Goal: Task Accomplishment & Management: Use online tool/utility

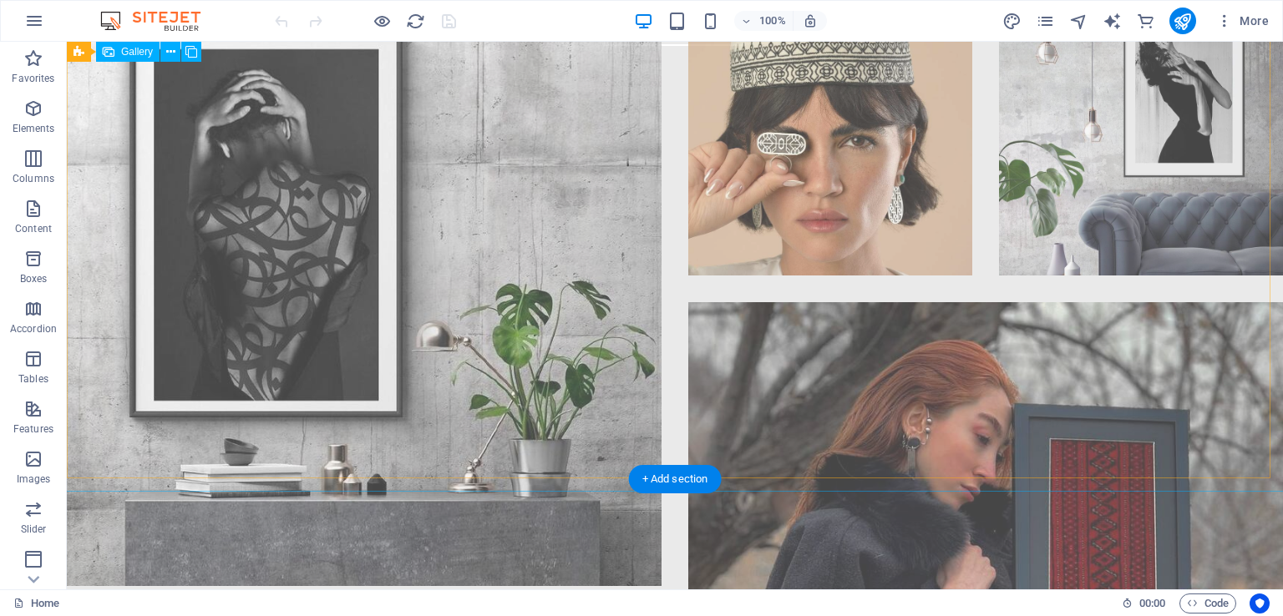
scroll to position [1253, 0]
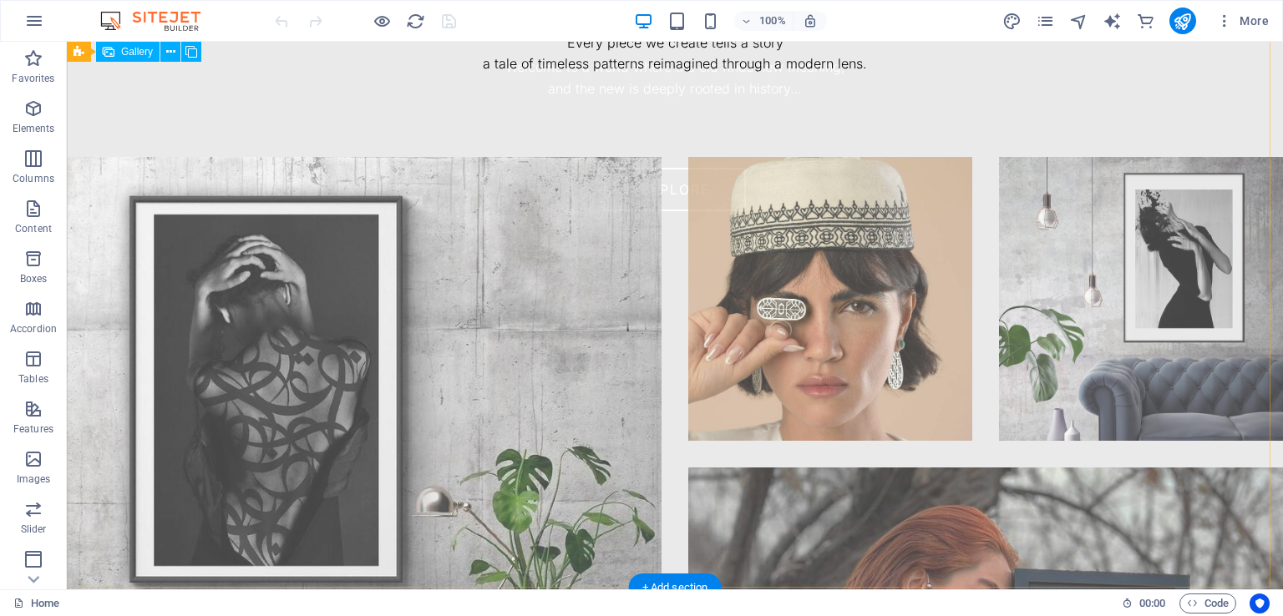
scroll to position [1503, 0]
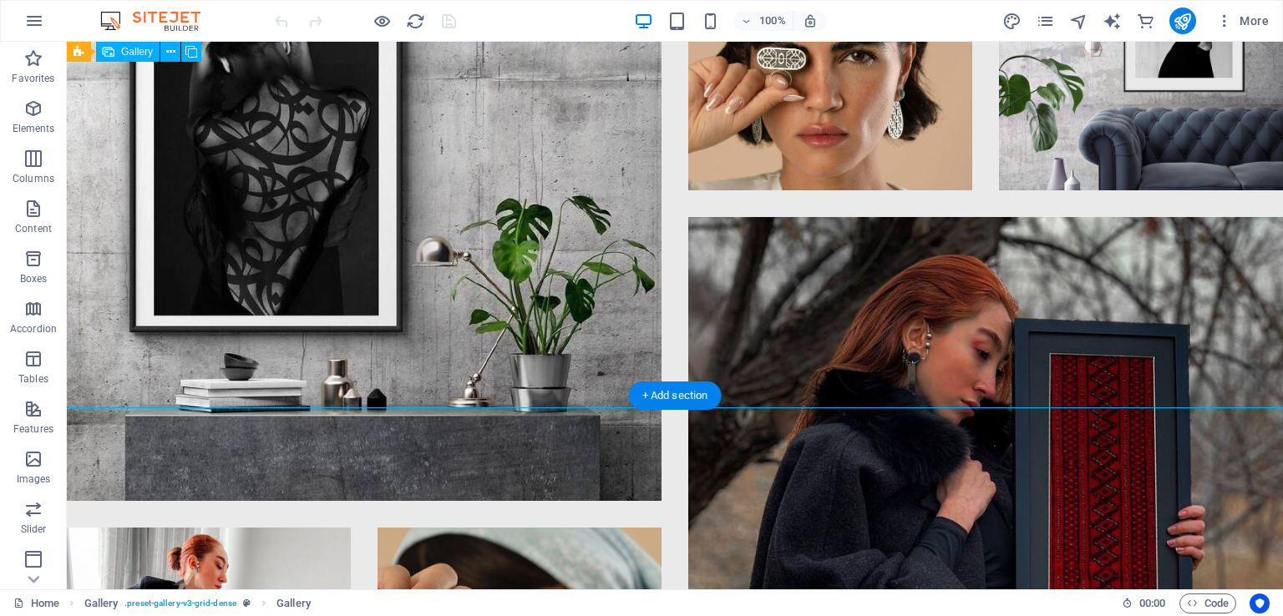
select select "4"
select select "px"
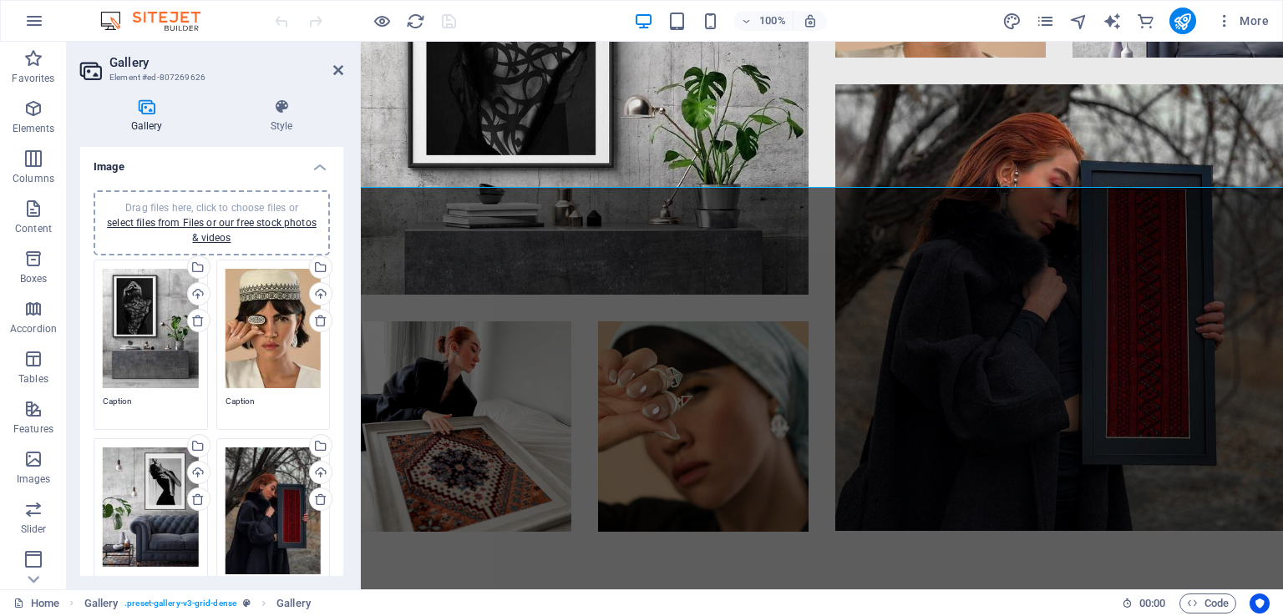
scroll to position [334, 0]
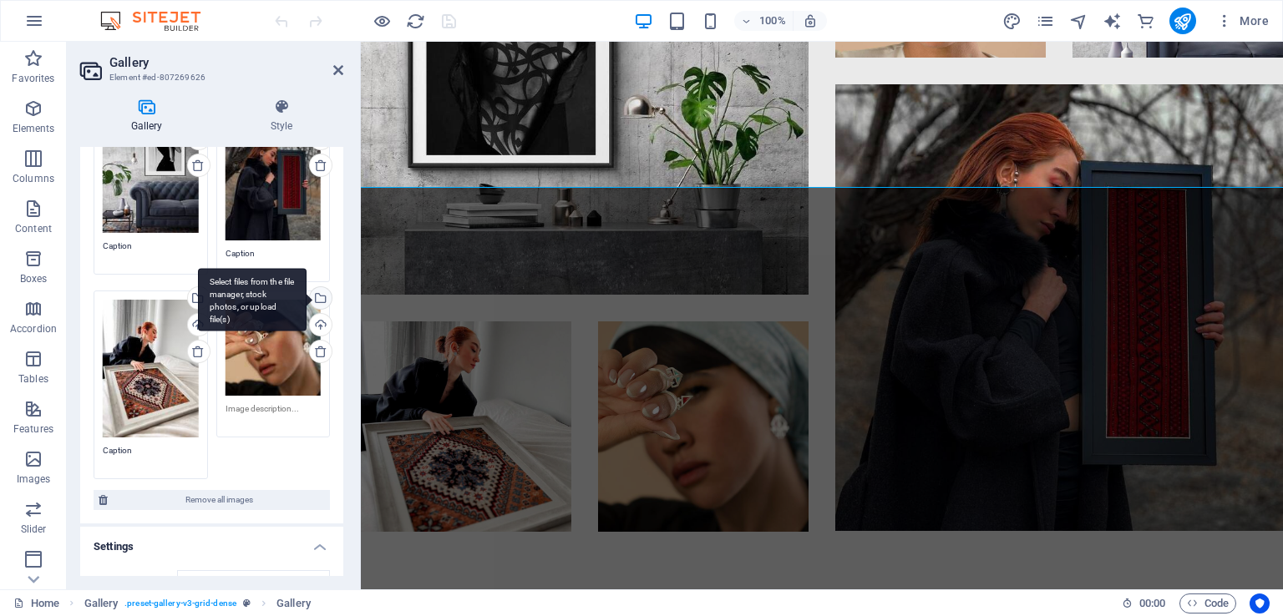
click at [317, 291] on div "Select files from the file manager, stock photos, or upload file(s)" at bounding box center [319, 299] width 25 height 25
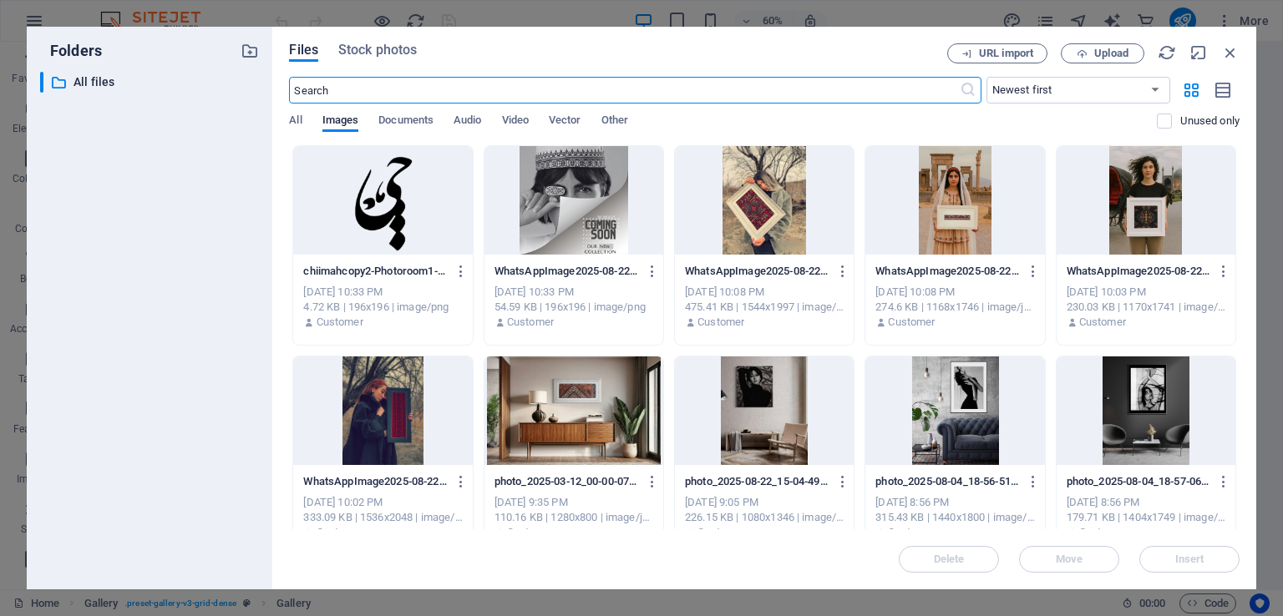
scroll to position [1467, 0]
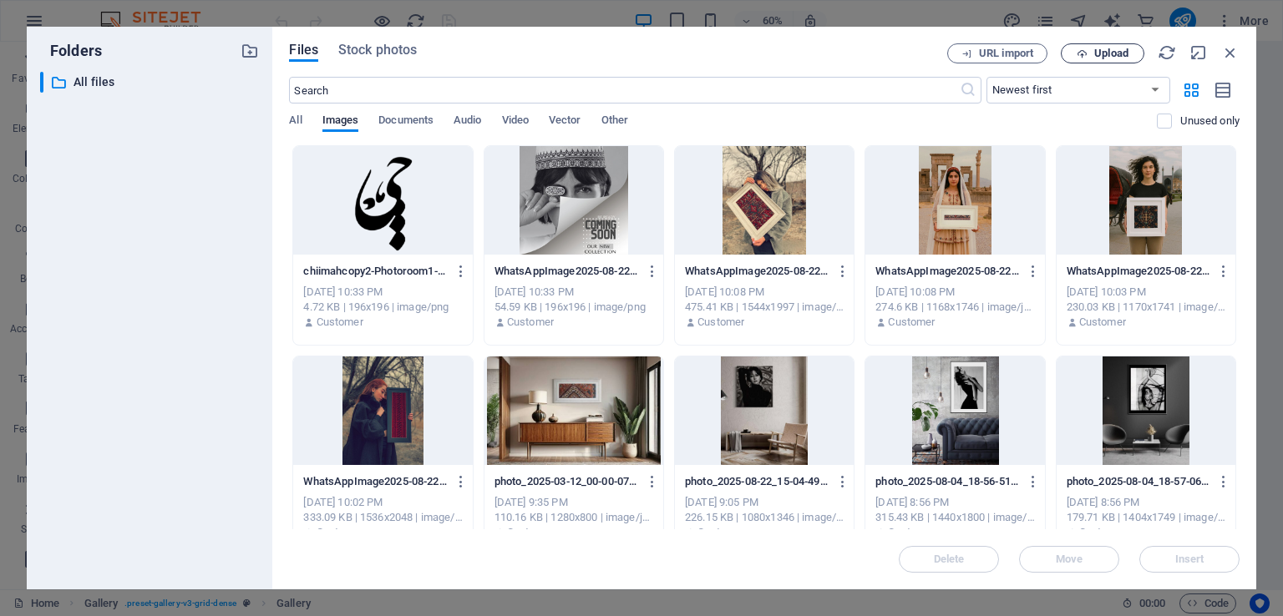
click at [1088, 50] on span "Upload" at bounding box center [1102, 53] width 68 height 11
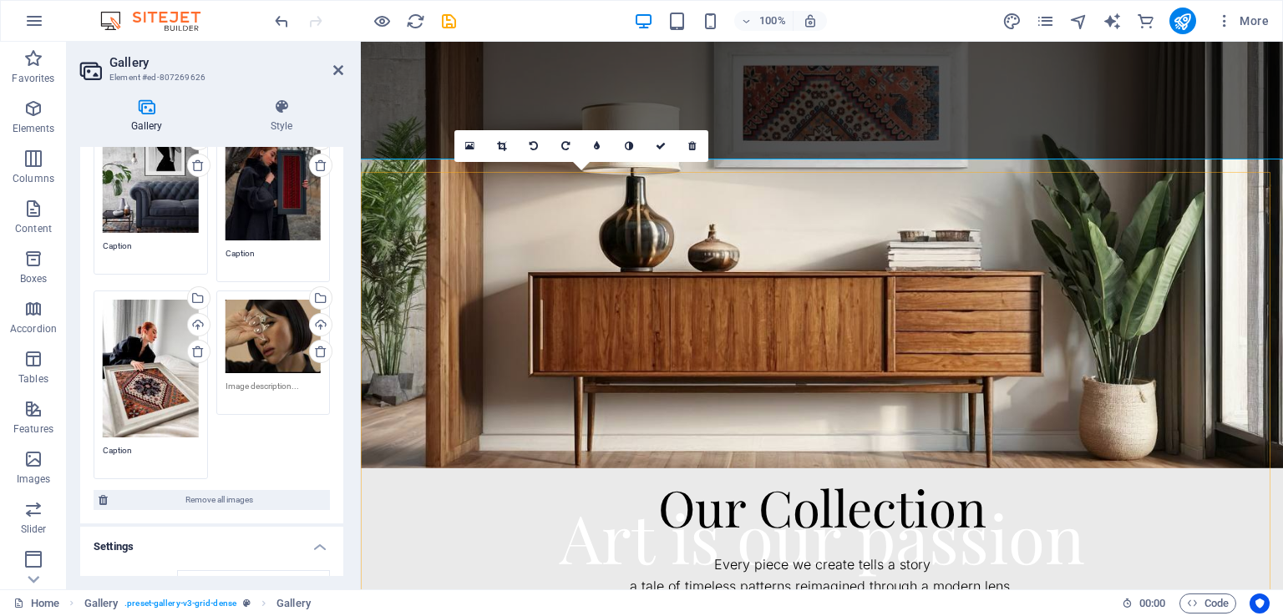
scroll to position [638, 0]
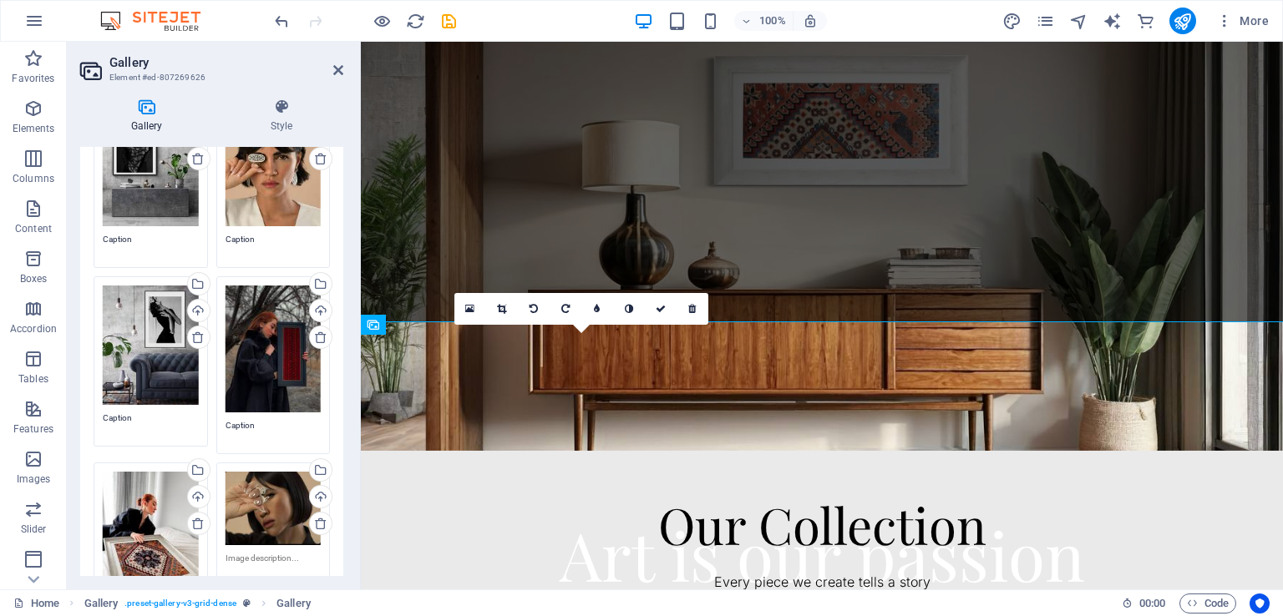
scroll to position [84, 0]
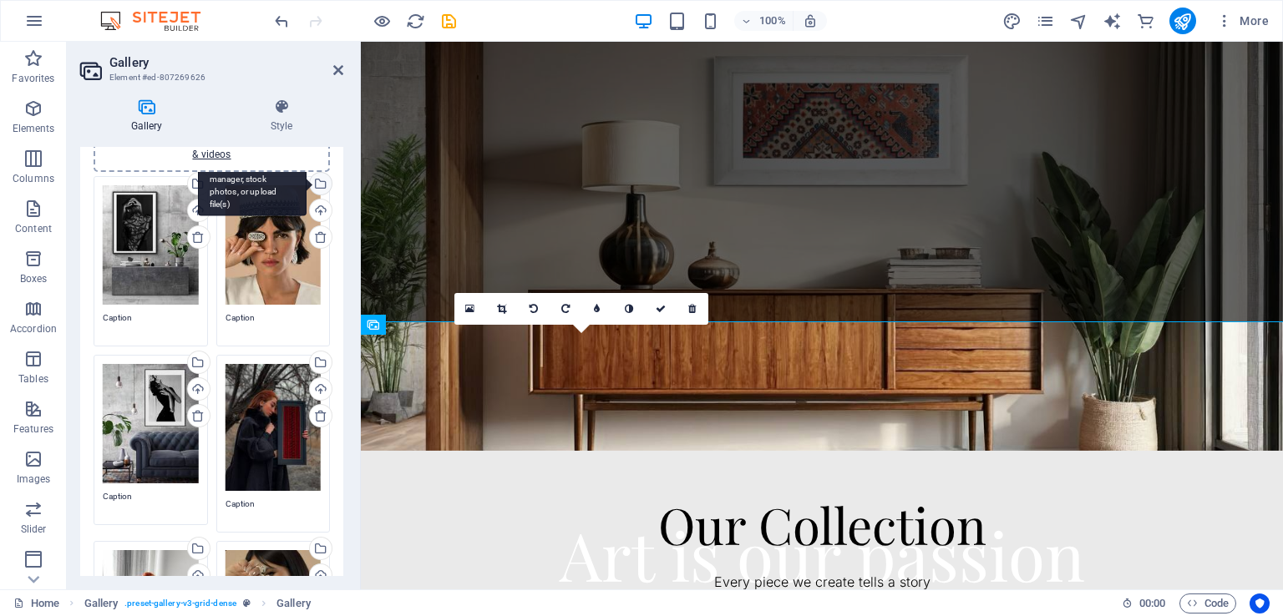
click at [307, 178] on div "Select files from the file manager, stock photos, or upload file(s)" at bounding box center [252, 185] width 109 height 63
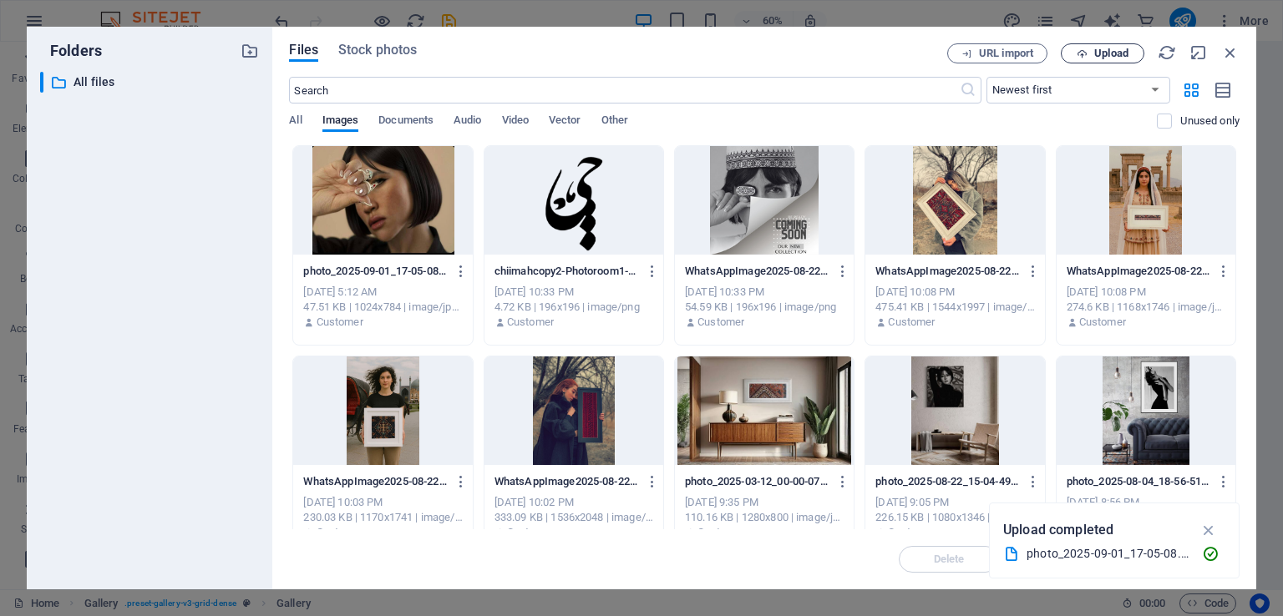
click at [1092, 48] on span "Upload" at bounding box center [1102, 53] width 68 height 11
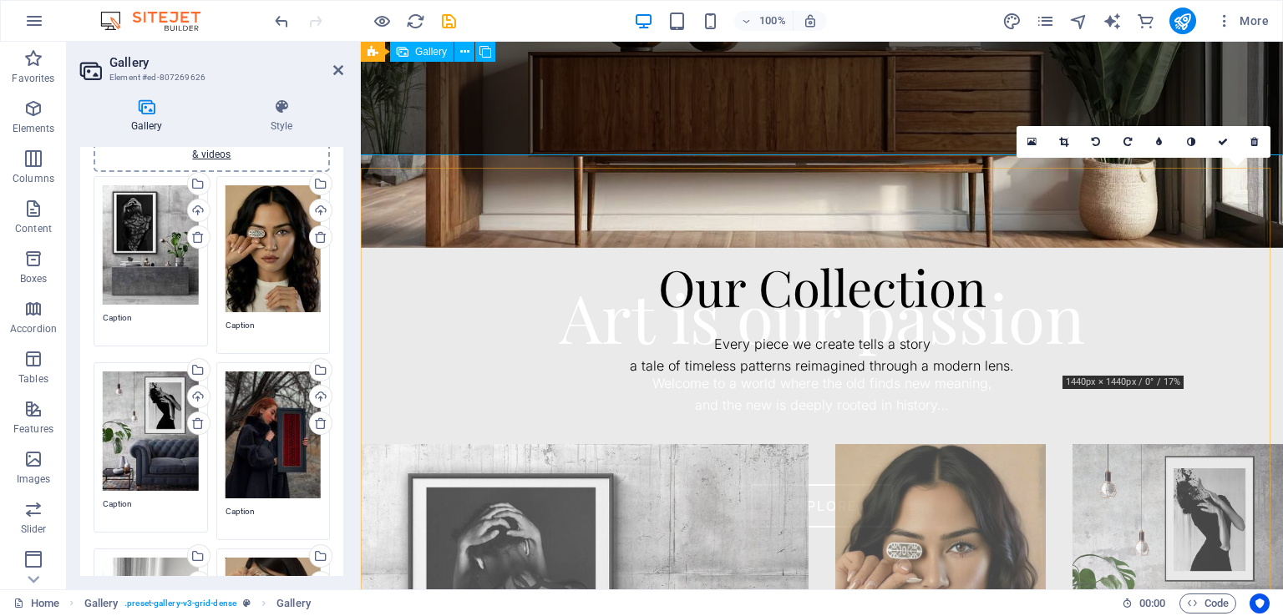
scroll to position [805, 0]
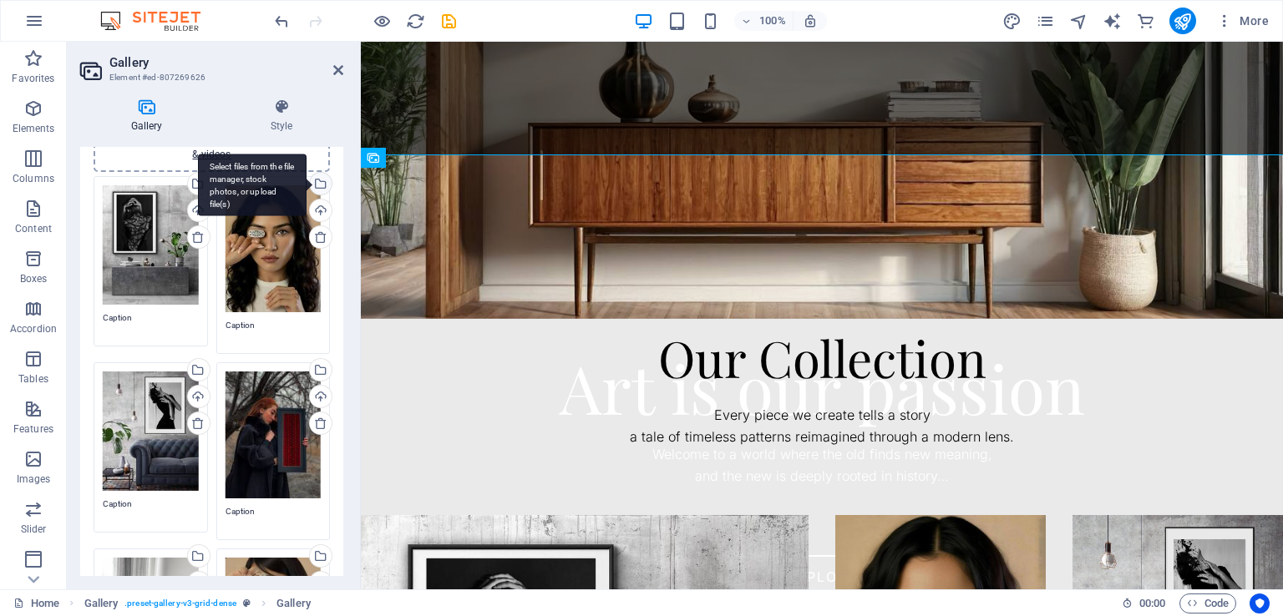
click at [307, 181] on div "Select files from the file manager, stock photos, or upload file(s)" at bounding box center [252, 185] width 109 height 63
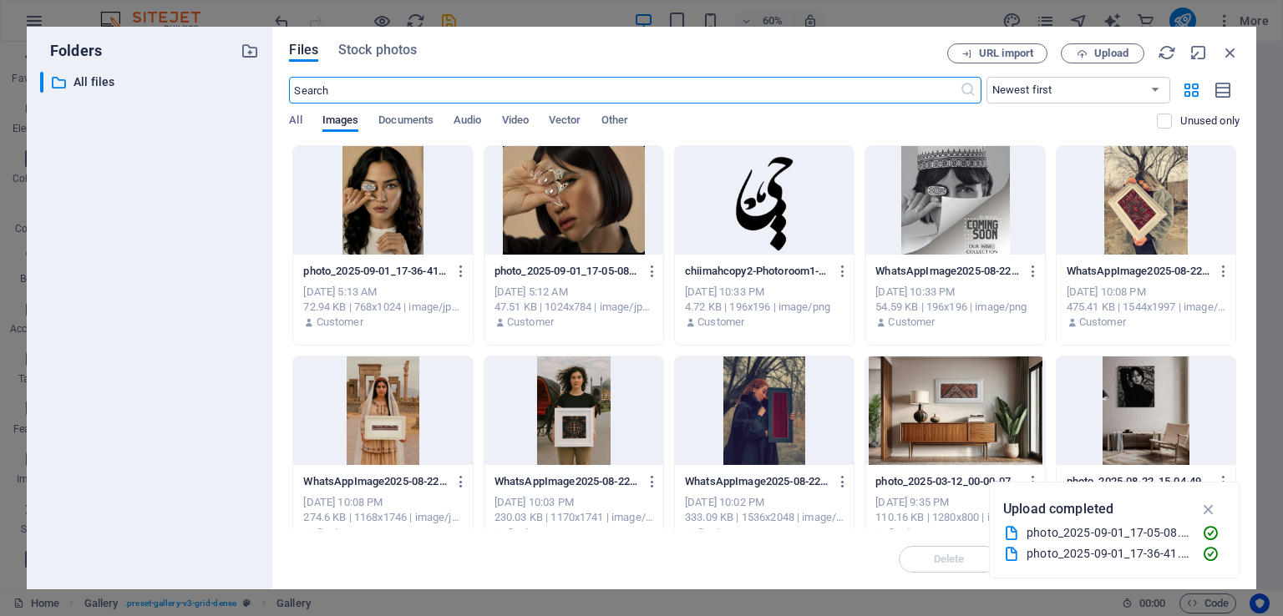
scroll to position [802, 0]
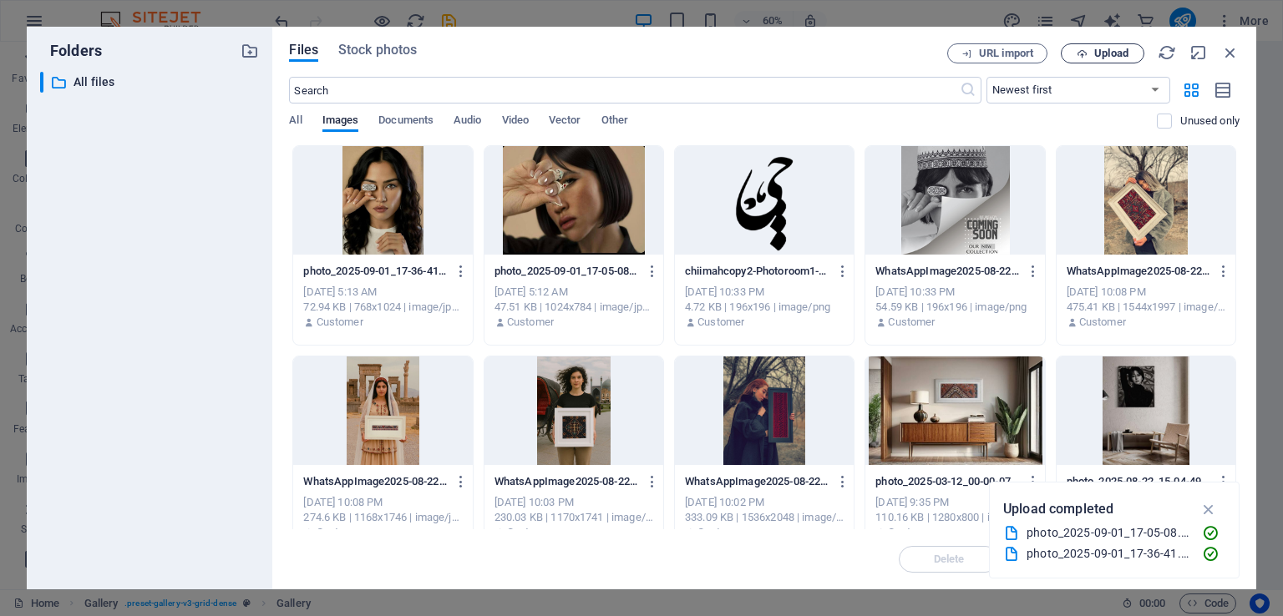
click at [1124, 50] on span "Upload" at bounding box center [1111, 53] width 34 height 10
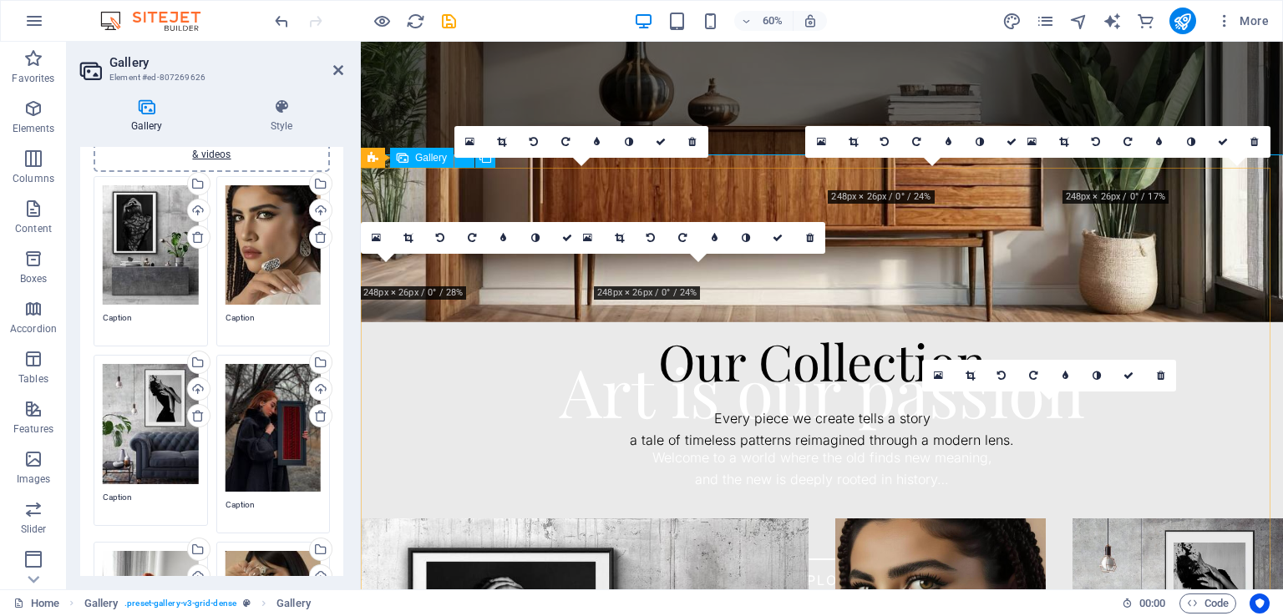
scroll to position [805, 0]
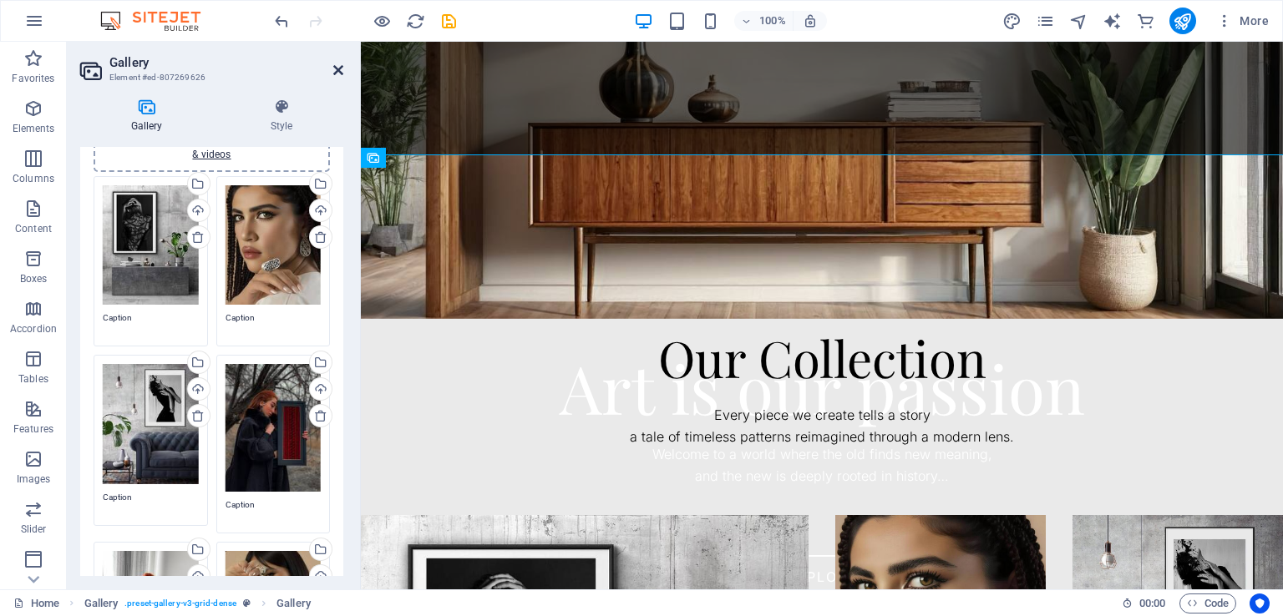
click at [336, 65] on icon at bounding box center [338, 69] width 10 height 13
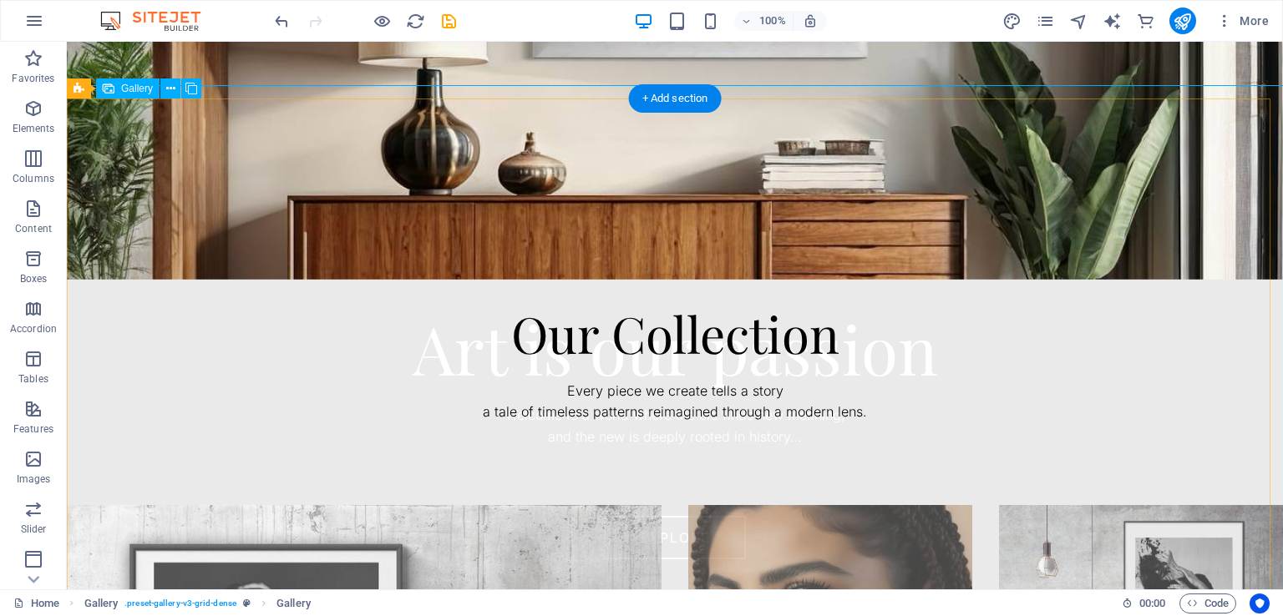
scroll to position [904, 0]
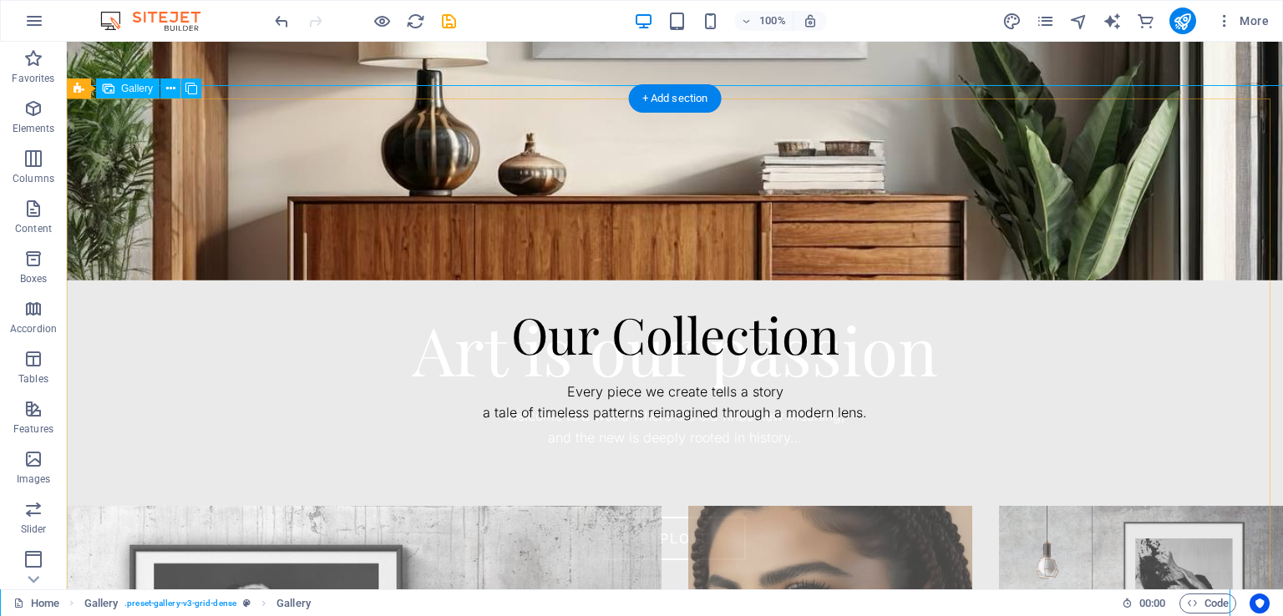
select select "4"
select select "px"
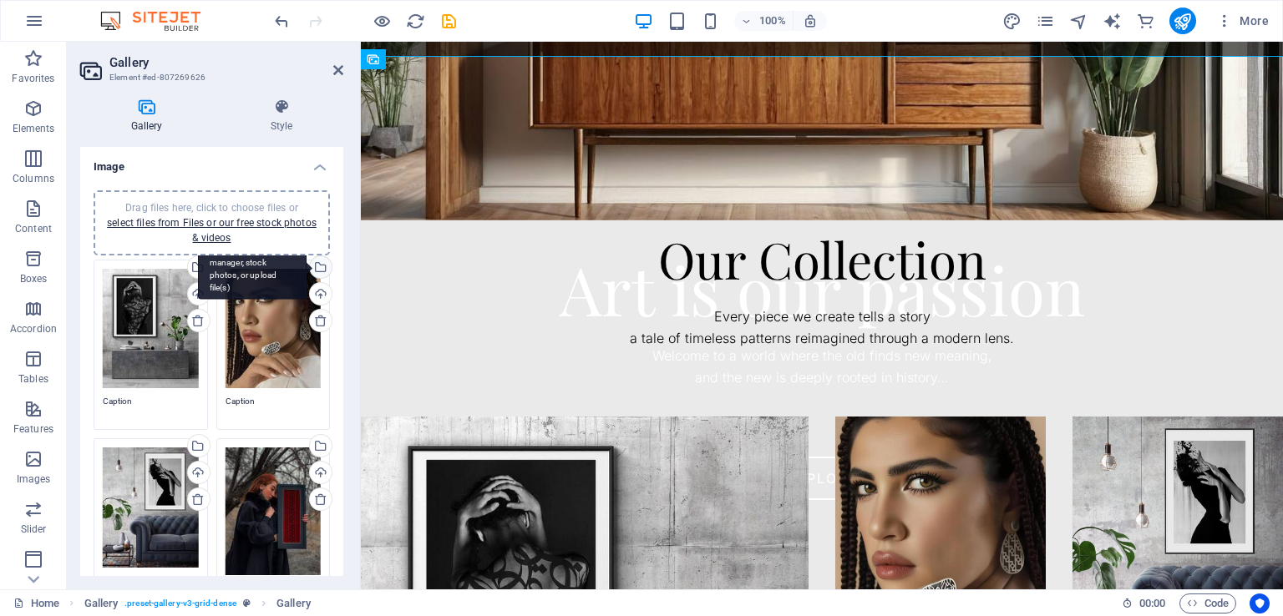
click at [307, 263] on div "Select files from the file manager, stock photos, or upload file(s)" at bounding box center [252, 268] width 109 height 63
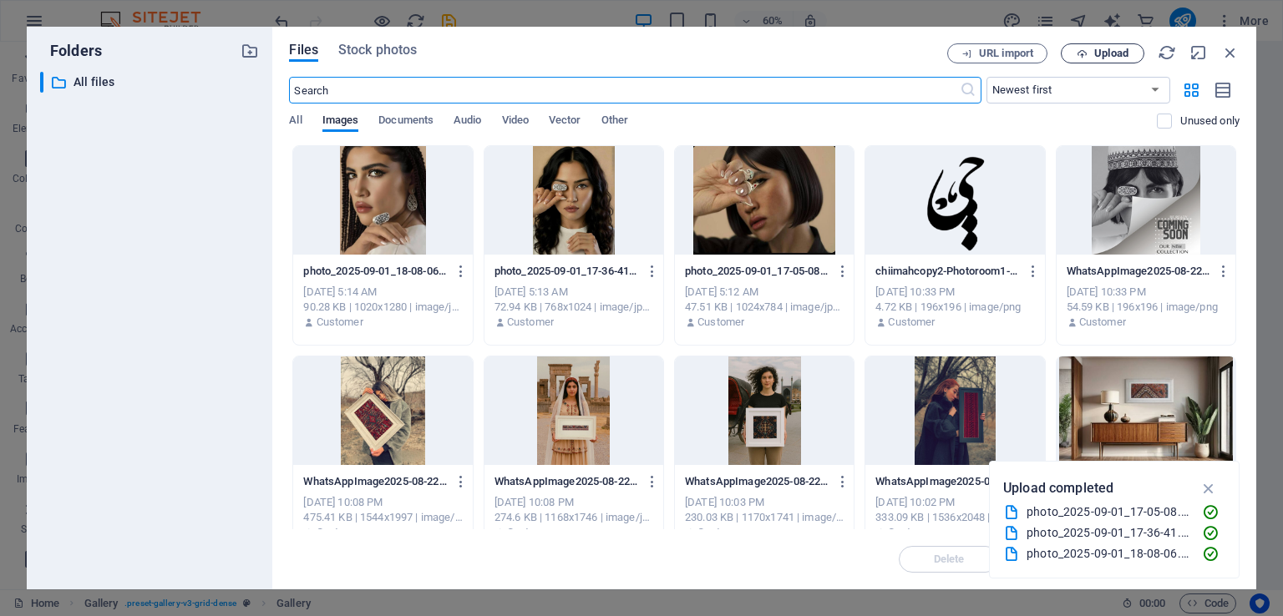
click at [1106, 58] on span "Upload" at bounding box center [1111, 53] width 34 height 10
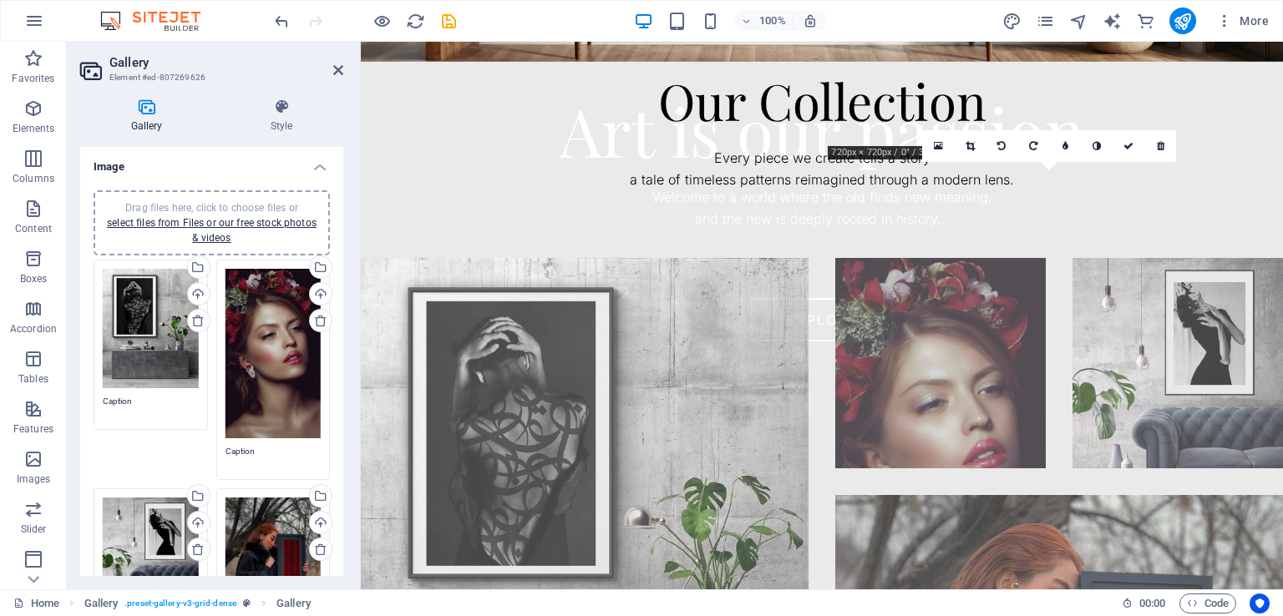
scroll to position [987, 0]
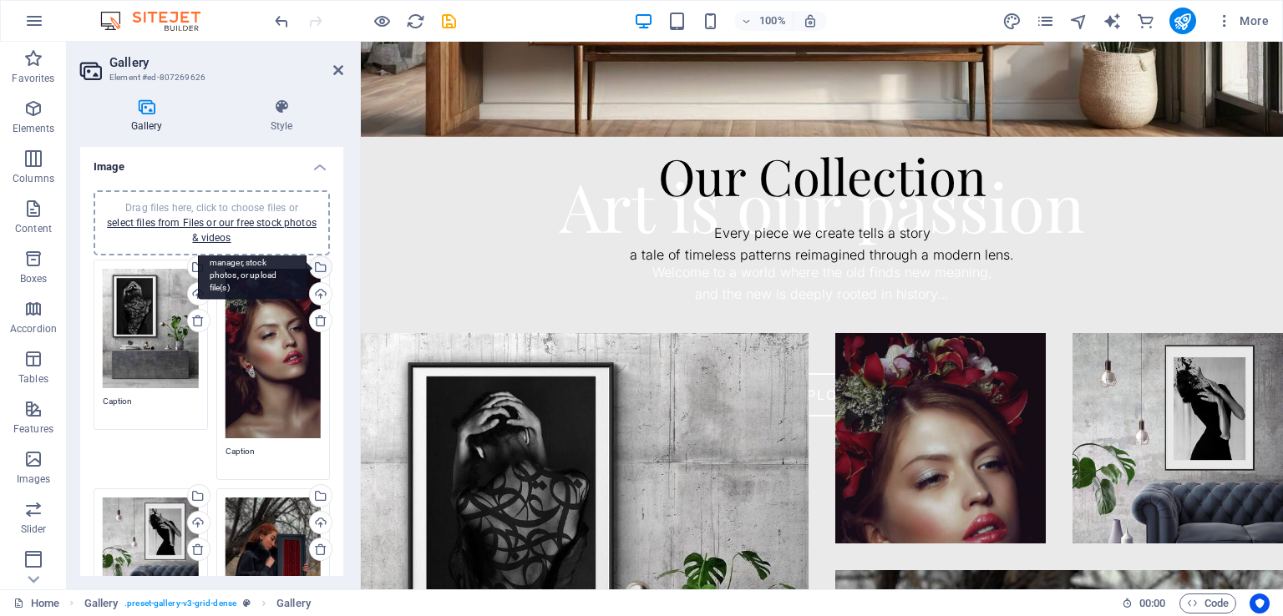
click at [307, 265] on div "Select files from the file manager, stock photos, or upload file(s)" at bounding box center [252, 268] width 109 height 63
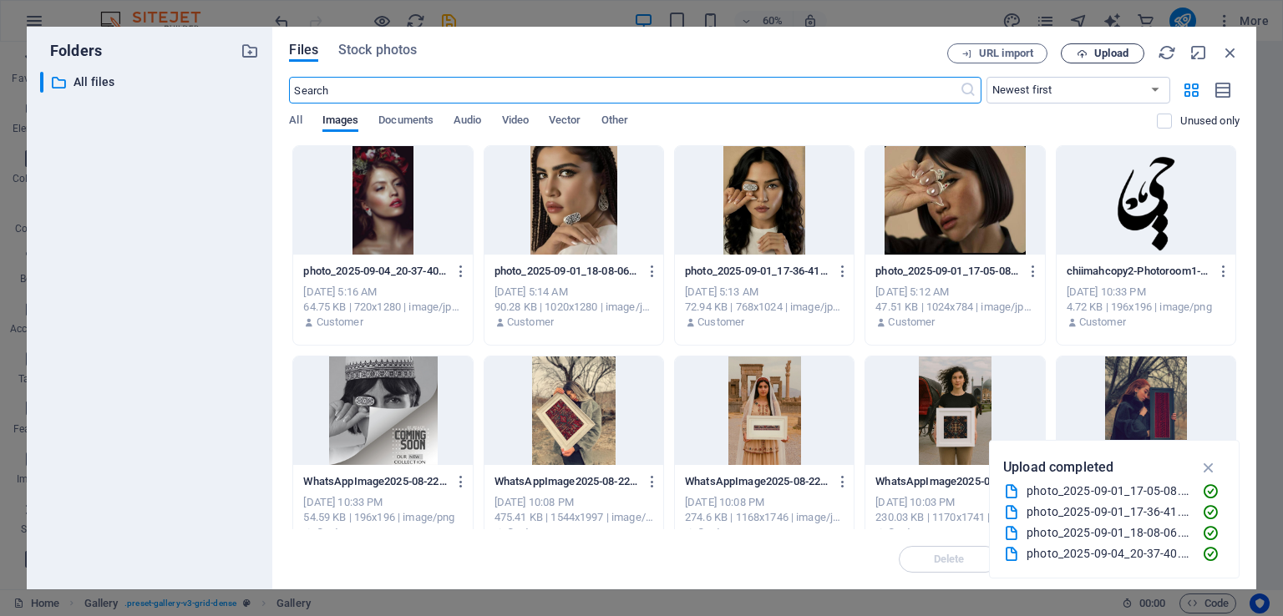
click at [1109, 51] on span "Upload" at bounding box center [1111, 53] width 34 height 10
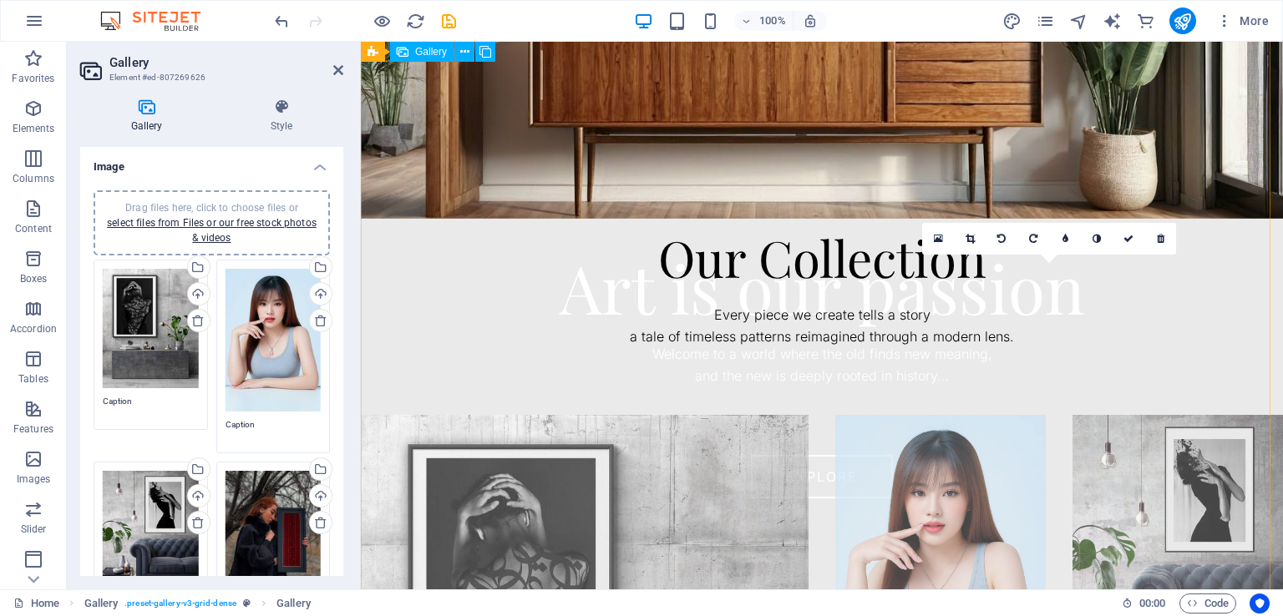
scroll to position [904, 0]
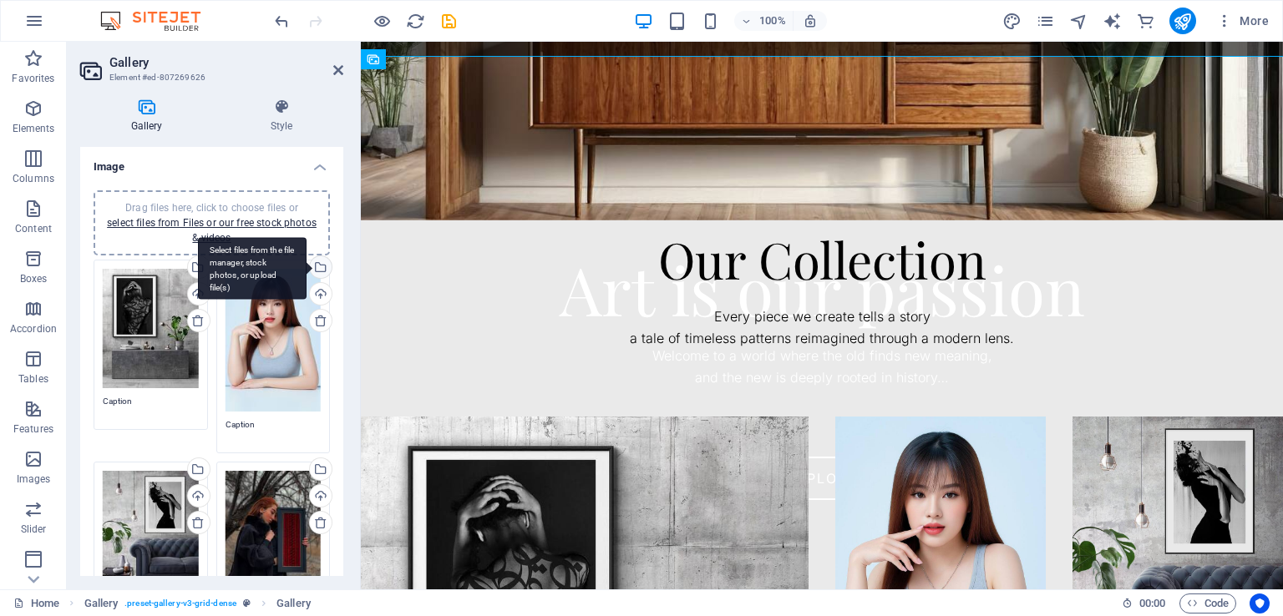
click at [326, 271] on div "Select files from the file manager, stock photos, or upload file(s)" at bounding box center [319, 268] width 25 height 25
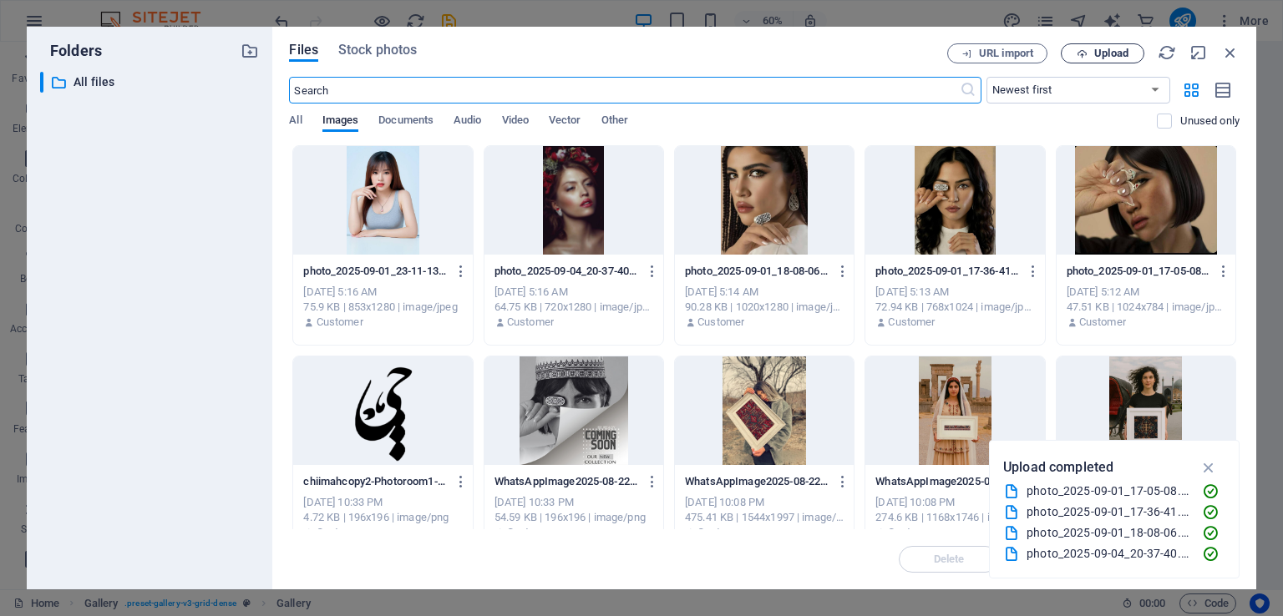
click at [1081, 57] on icon "button" at bounding box center [1082, 53] width 11 height 11
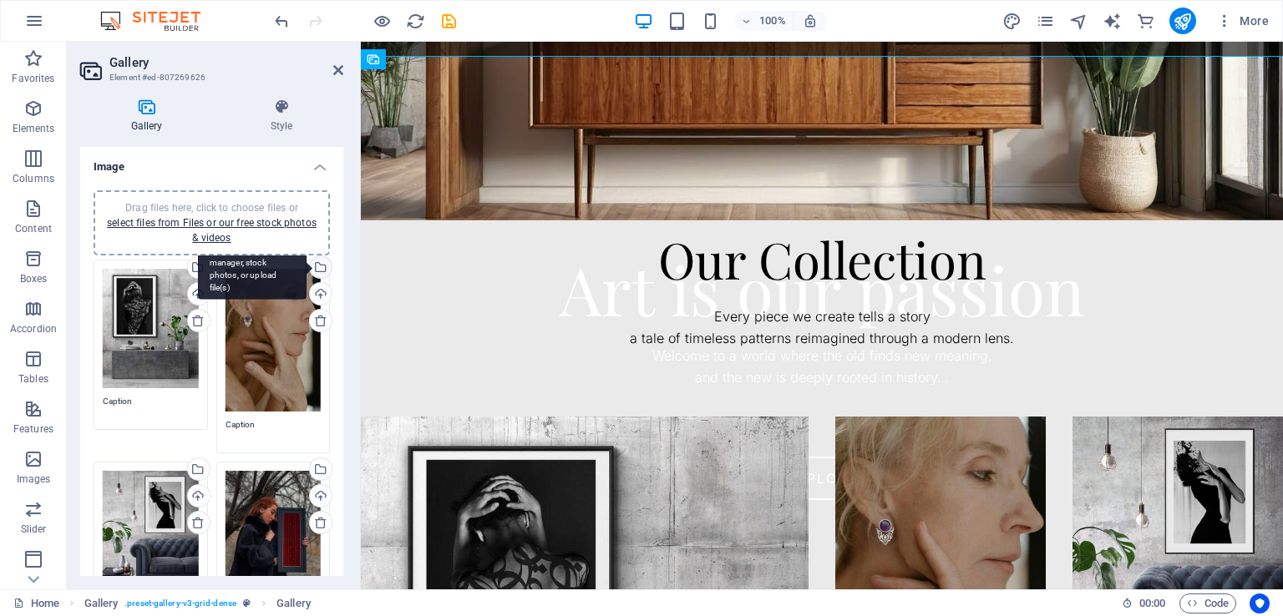
click at [325, 264] on div "Select files from the file manager, stock photos, or upload file(s)" at bounding box center [319, 268] width 25 height 25
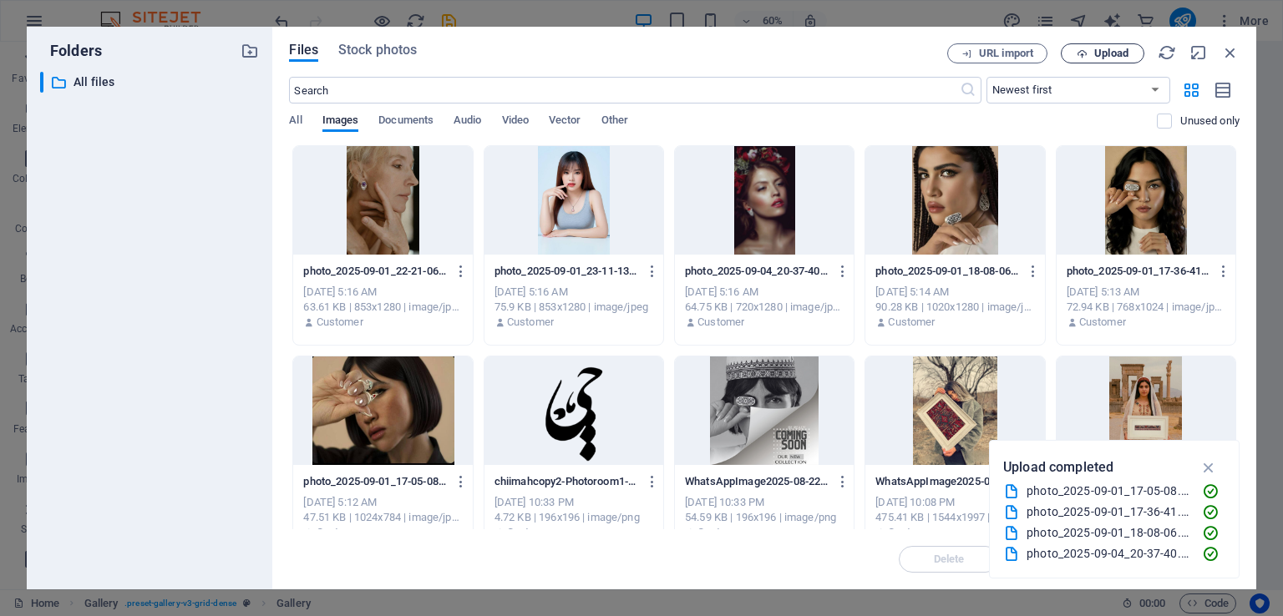
click at [1102, 51] on span "Upload" at bounding box center [1111, 53] width 34 height 10
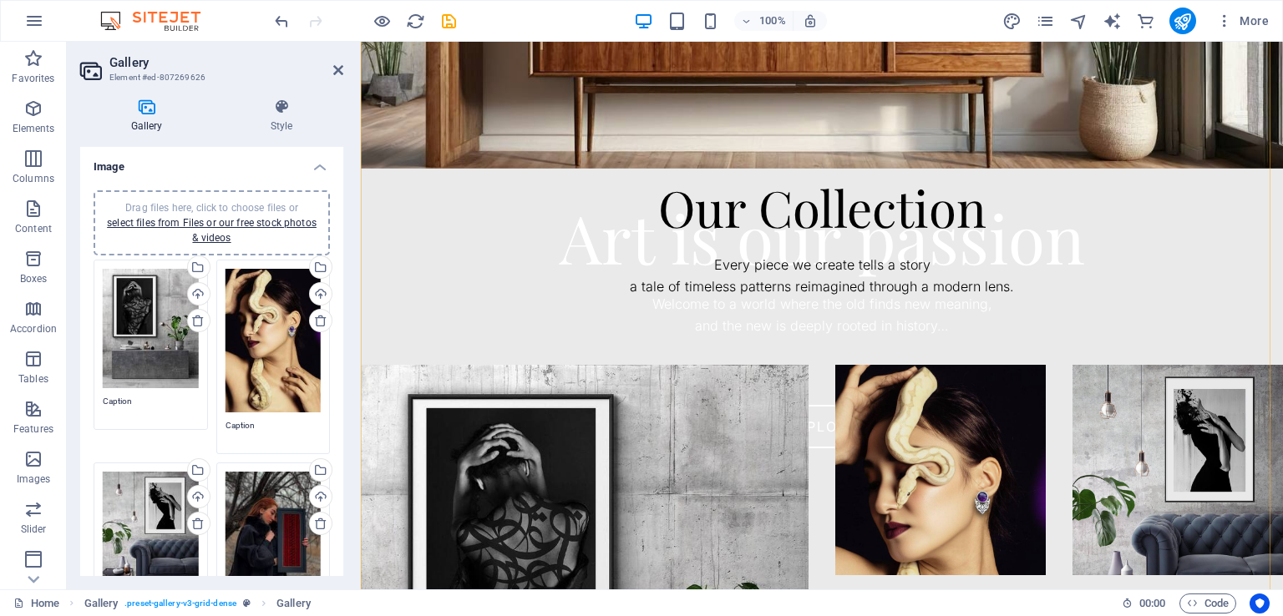
scroll to position [987, 0]
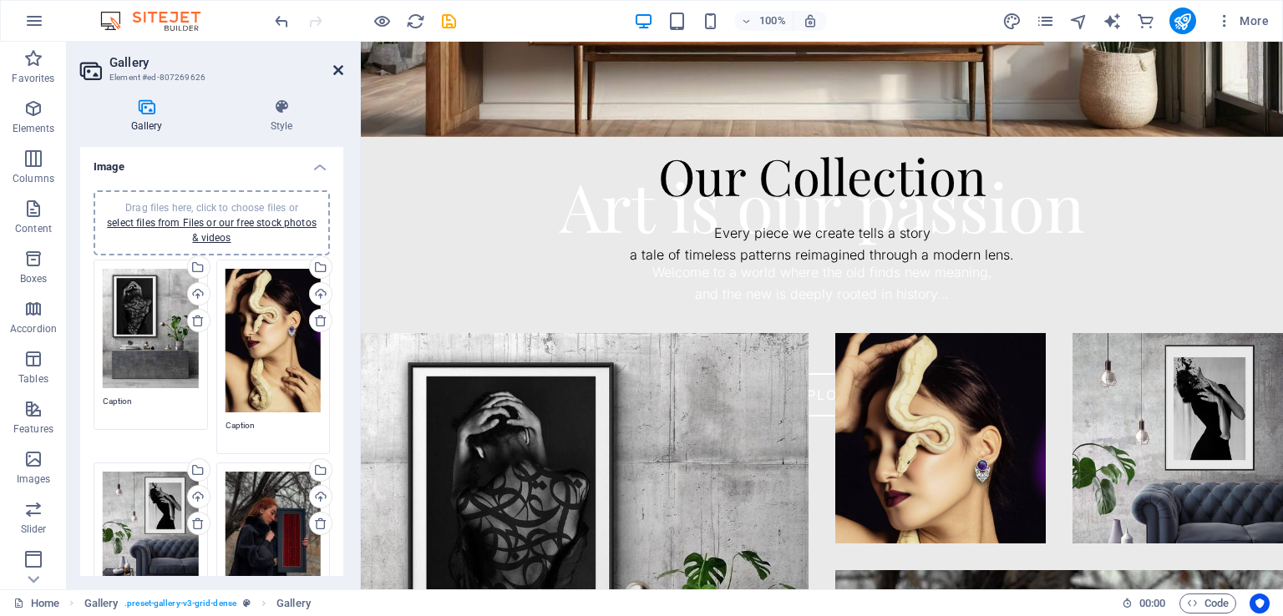
click at [337, 68] on icon at bounding box center [338, 69] width 10 height 13
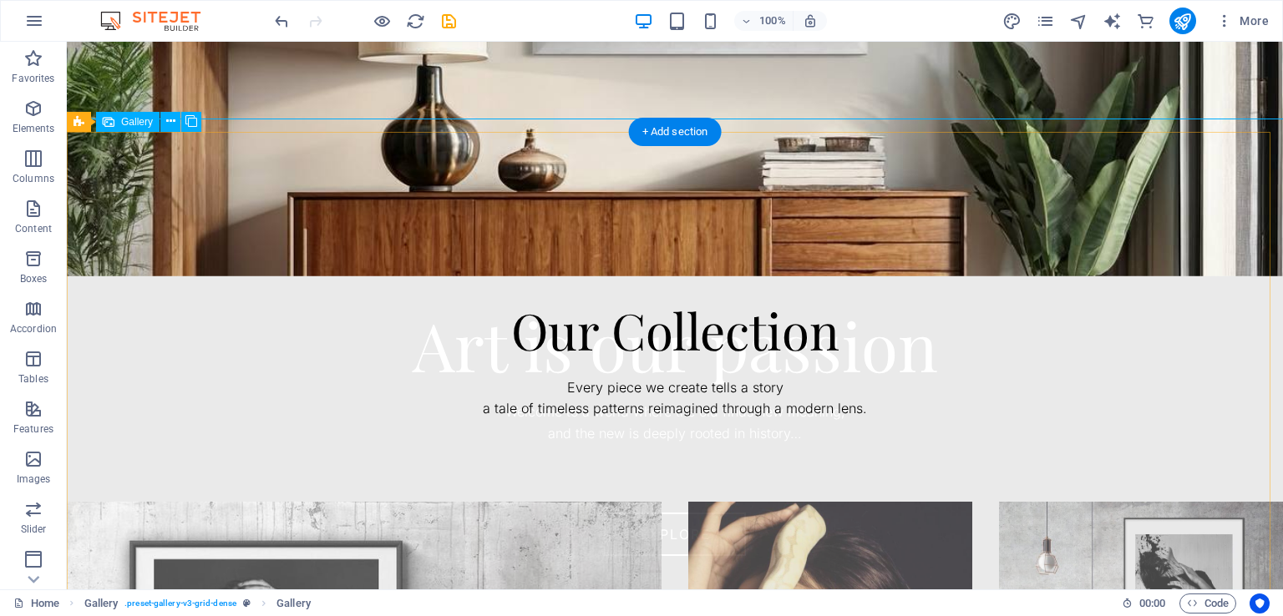
scroll to position [933, 0]
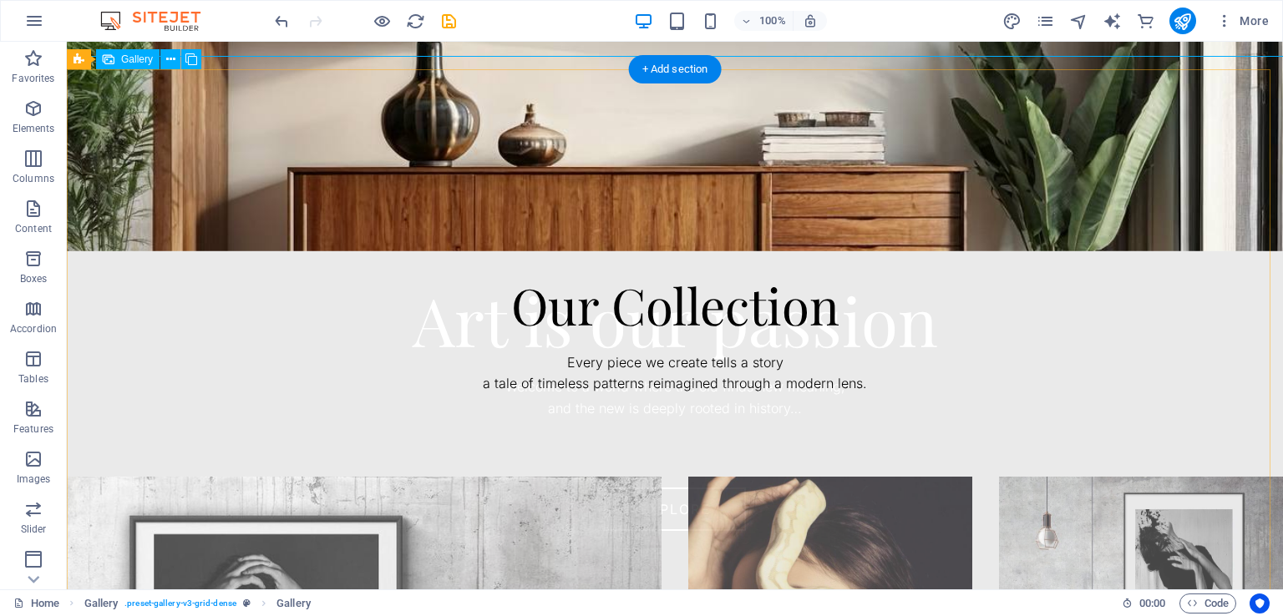
click at [864, 477] on li at bounding box center [830, 619] width 284 height 284
select select "4"
select select "px"
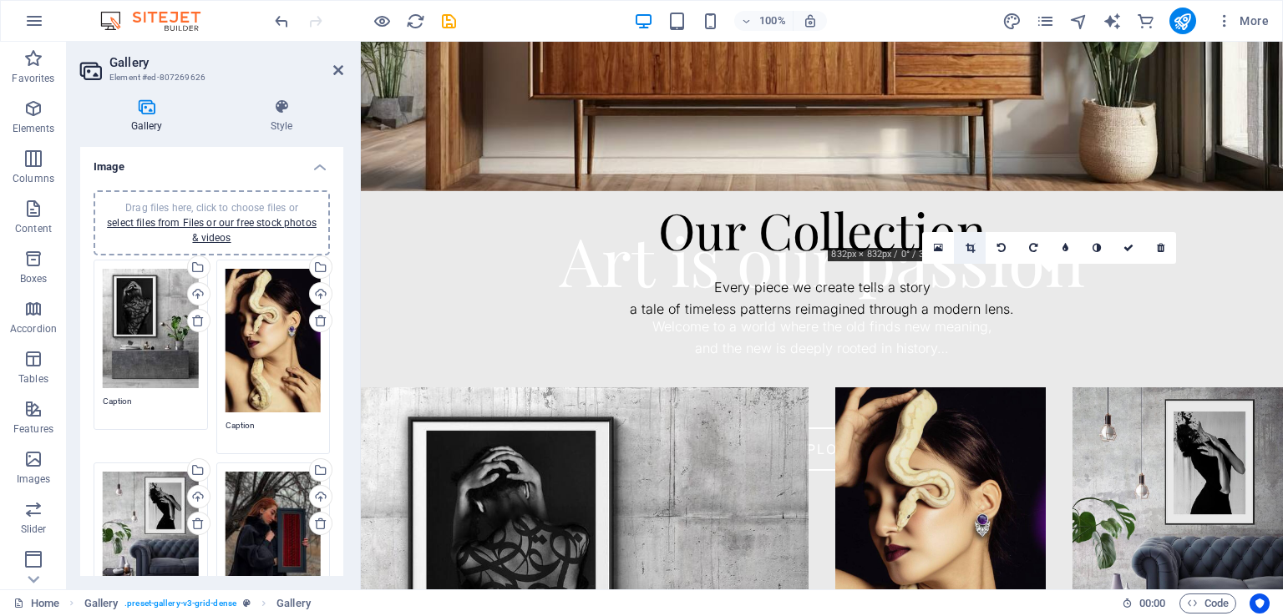
click at [972, 254] on link at bounding box center [970, 248] width 32 height 32
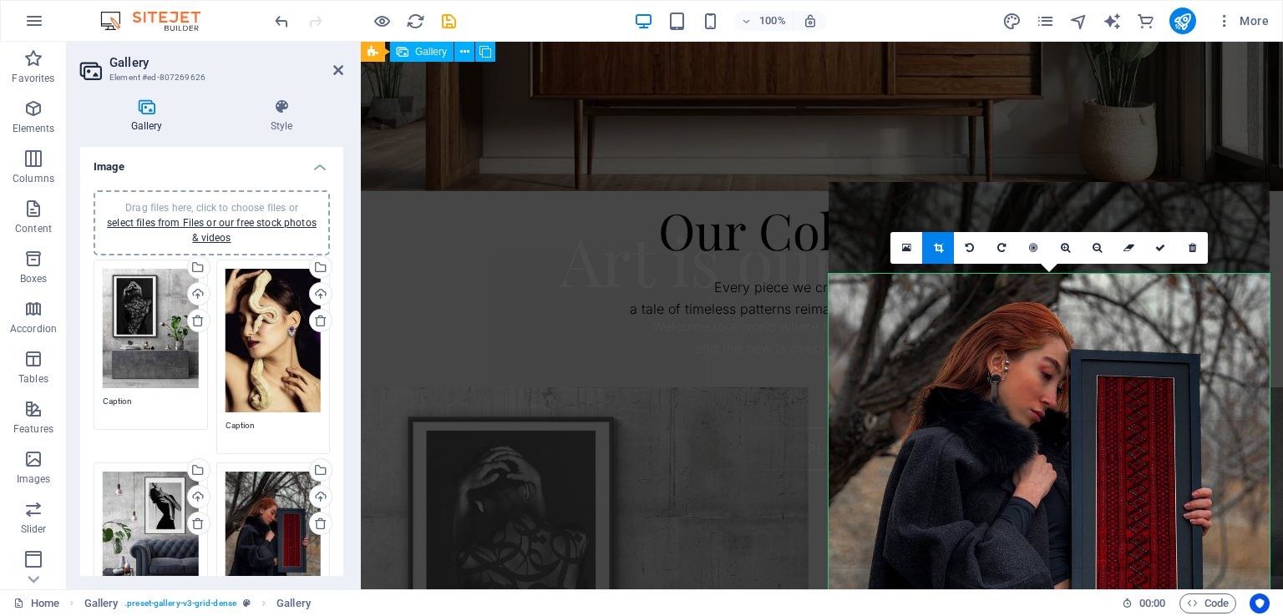
click at [939, 388] on li at bounding box center [940, 493] width 210 height 210
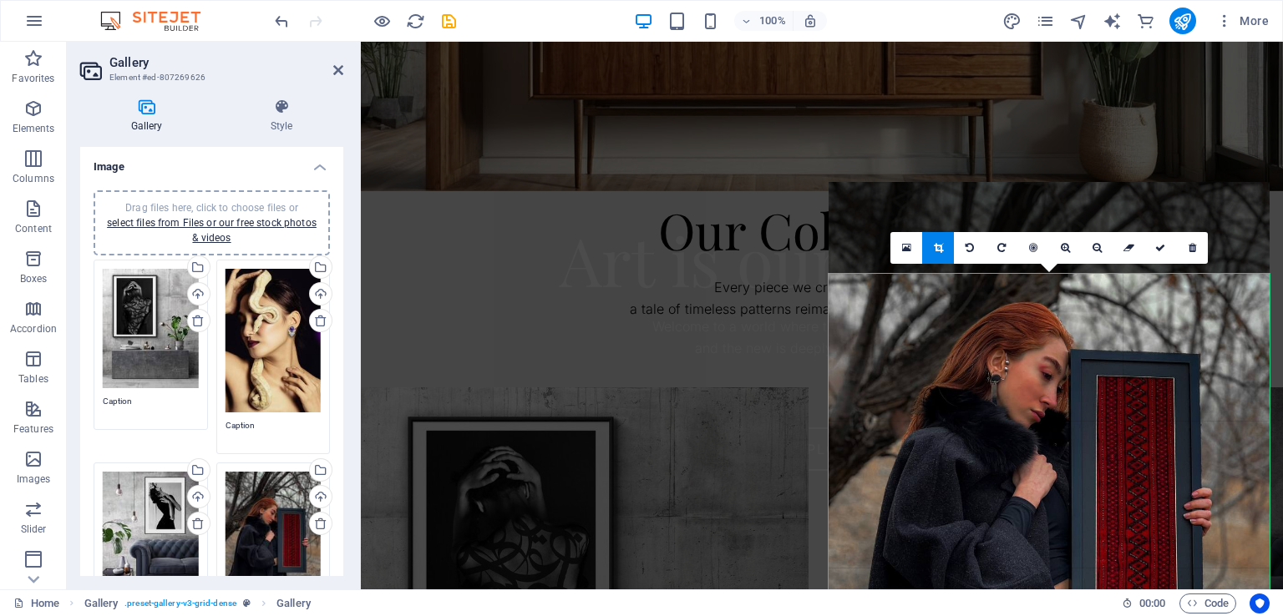
click at [1109, 208] on div at bounding box center [1049, 476] width 441 height 588
click at [1166, 251] on link at bounding box center [1160, 248] width 32 height 32
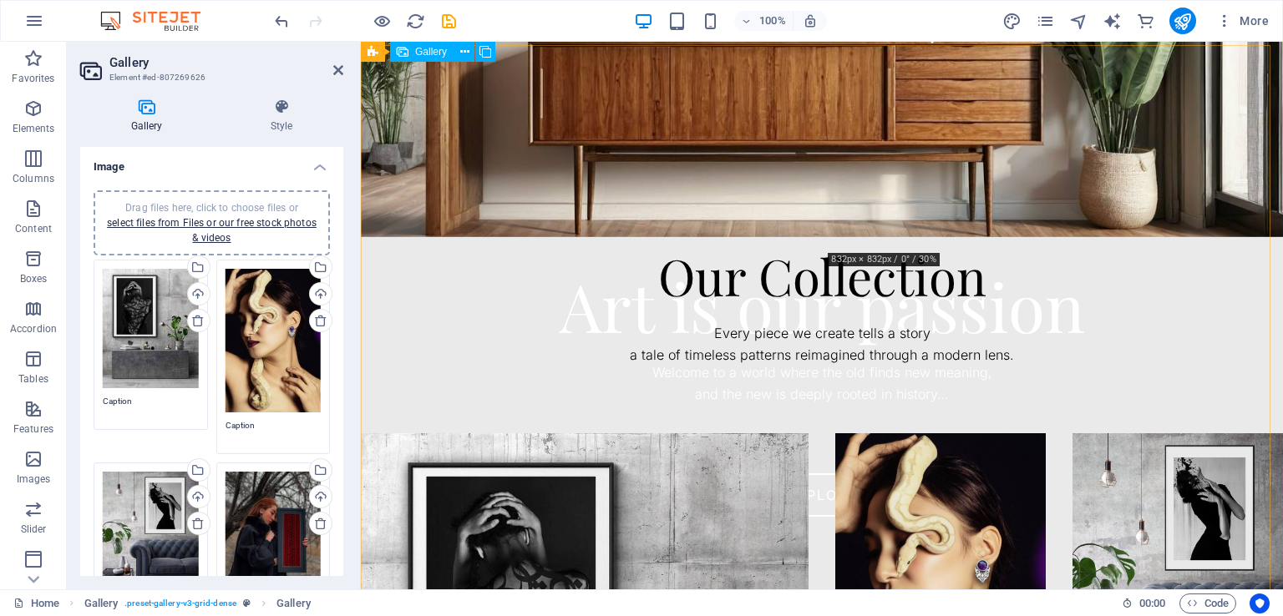
scroll to position [682, 0]
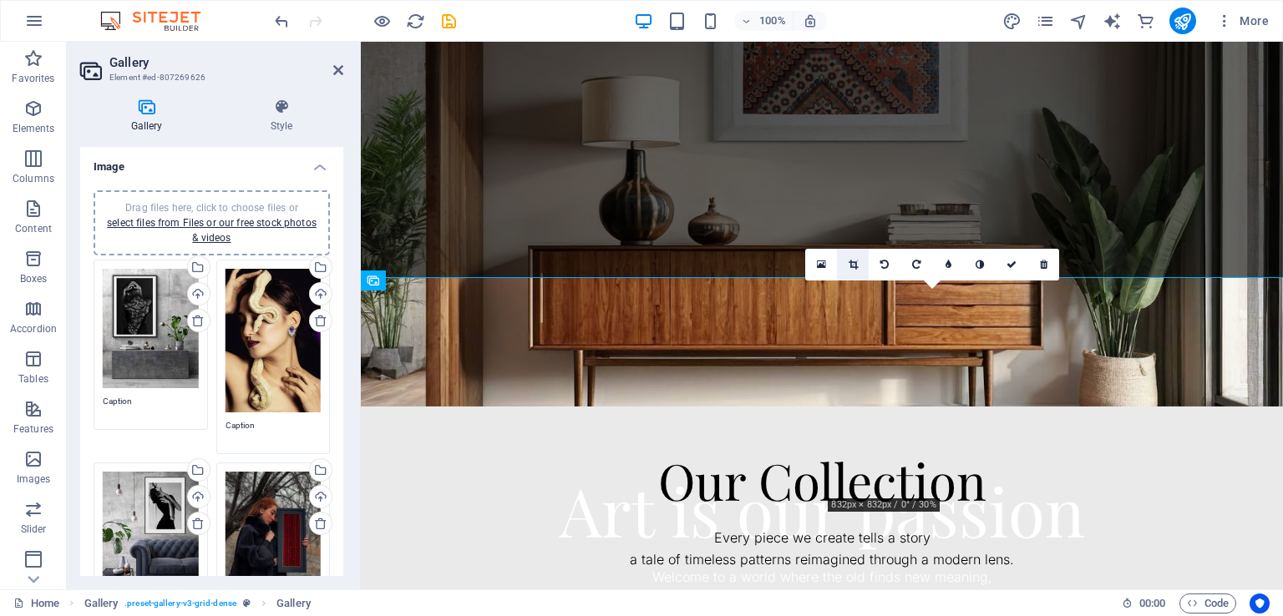
click at [858, 266] on link at bounding box center [853, 265] width 32 height 32
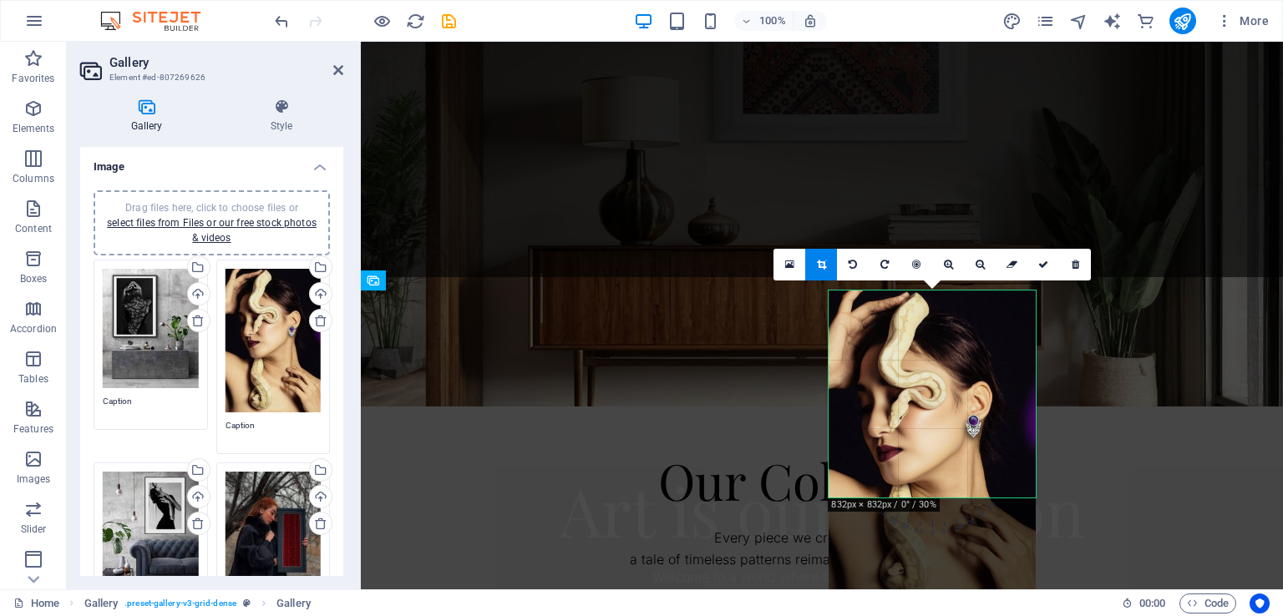
click at [960, 402] on div at bounding box center [932, 447] width 207 height 312
click at [1041, 270] on link at bounding box center [1043, 265] width 32 height 32
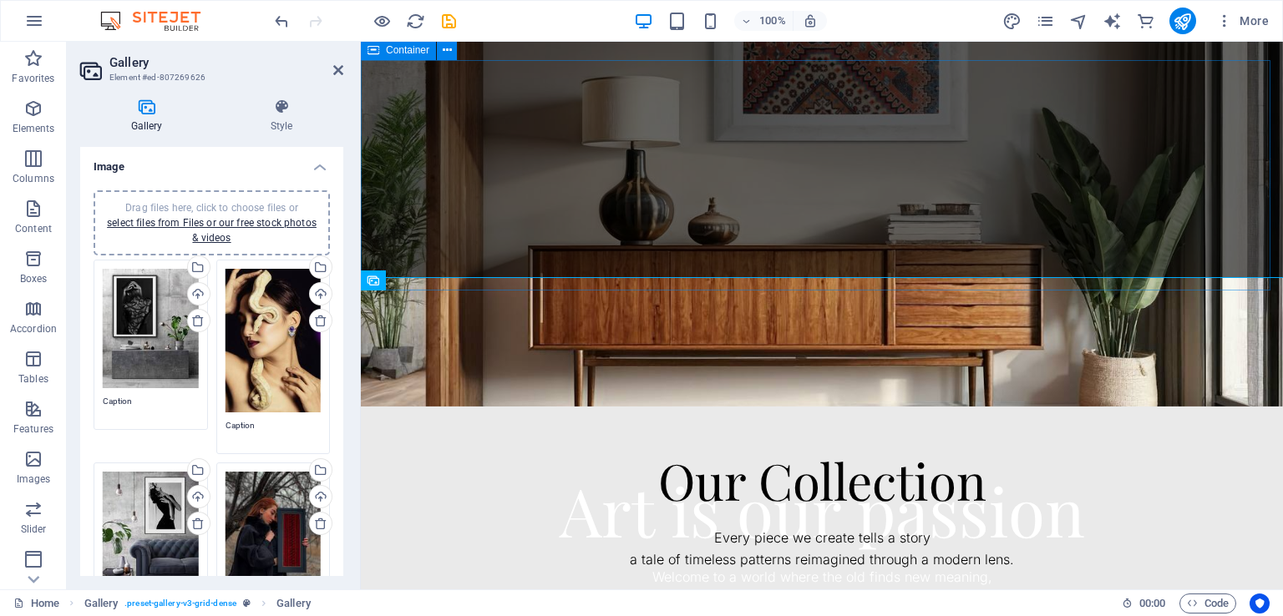
click at [1051, 407] on div "Our Collection Every piece we create tells a story a tale of timeless patterns …" at bounding box center [822, 522] width 922 height 231
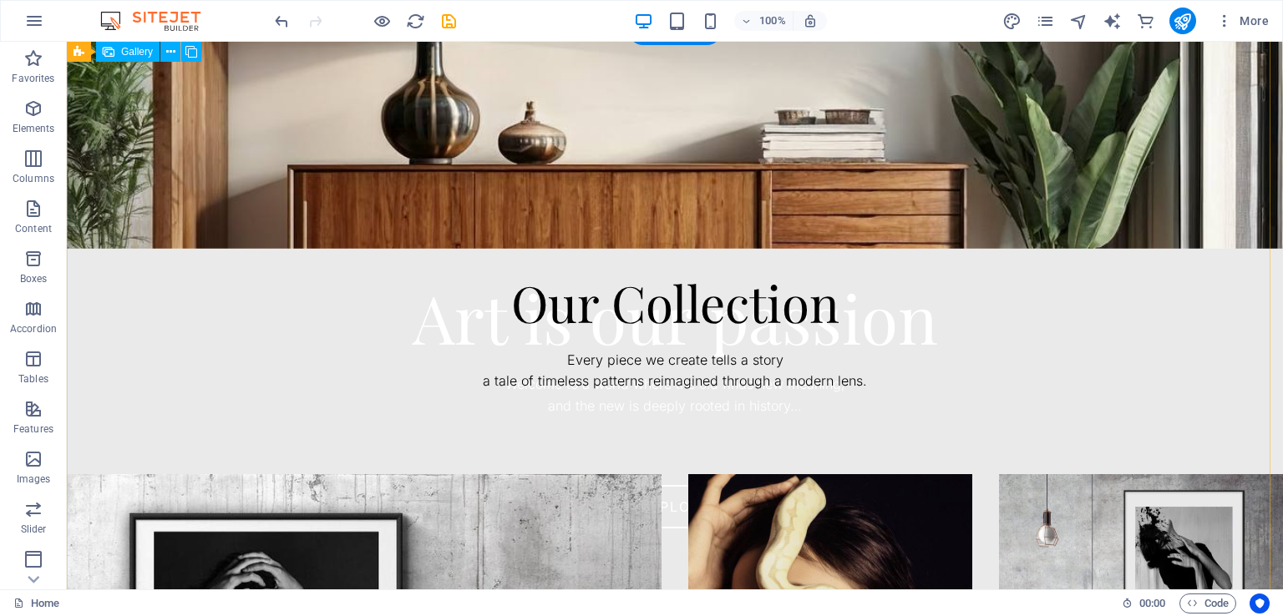
scroll to position [849, 0]
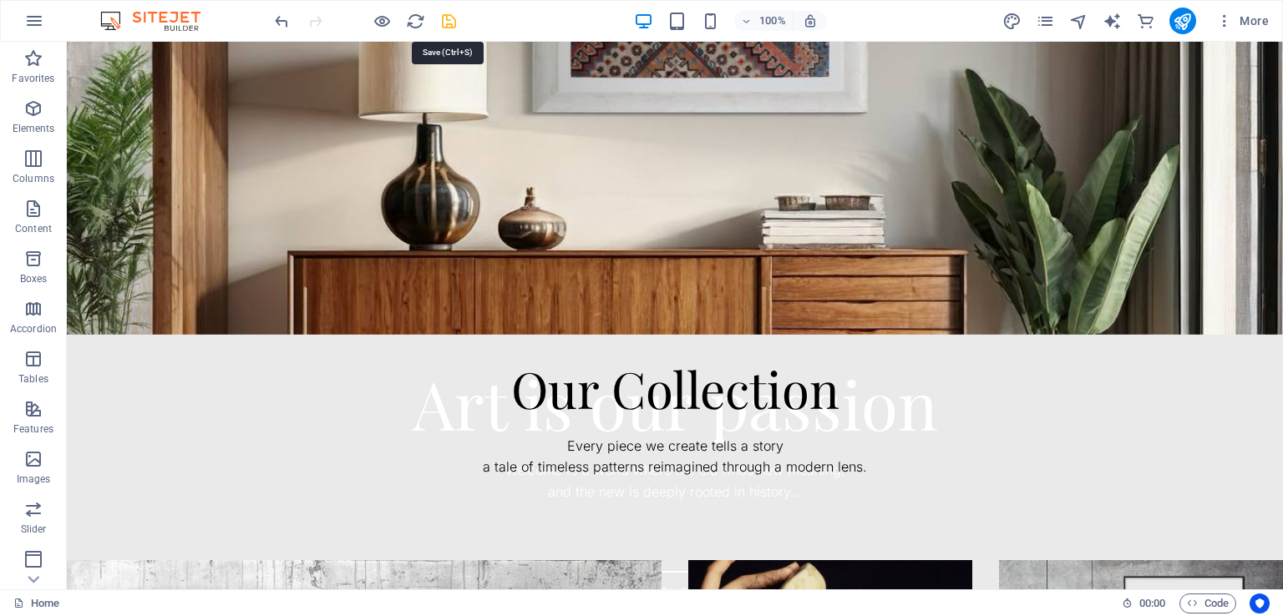
click at [444, 18] on icon "save" at bounding box center [448, 21] width 19 height 19
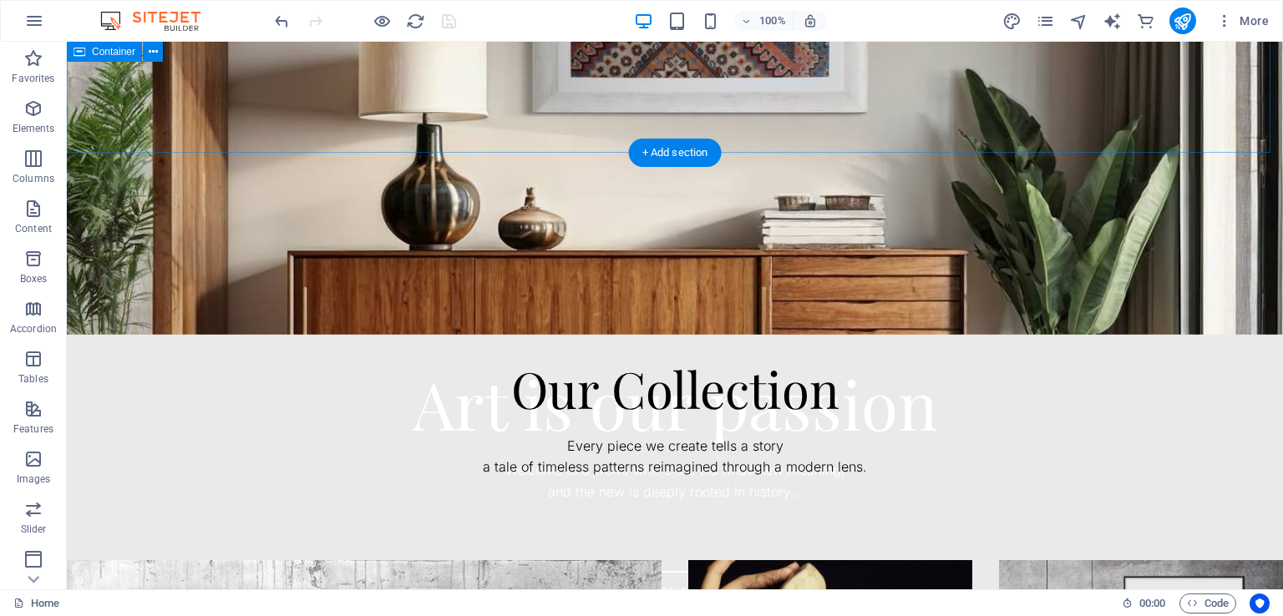
click at [398, 300] on div "Our Collection Every piece we create tells a story a tale of timeless patterns …" at bounding box center [675, 430] width 1216 height 261
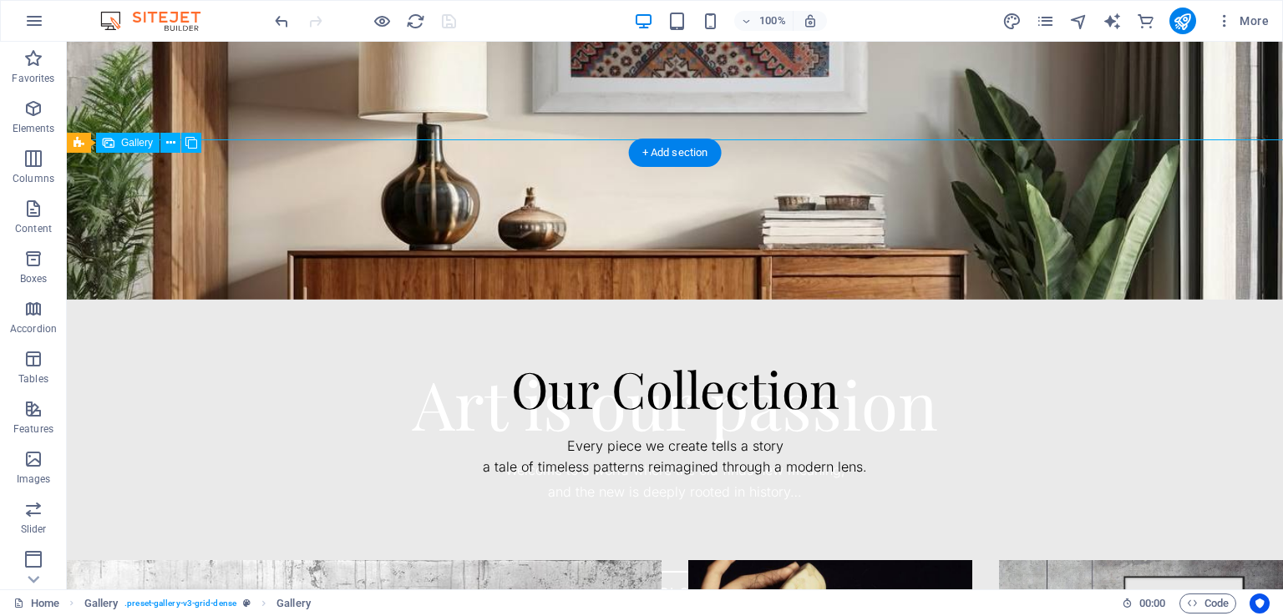
scroll to position [835, 0]
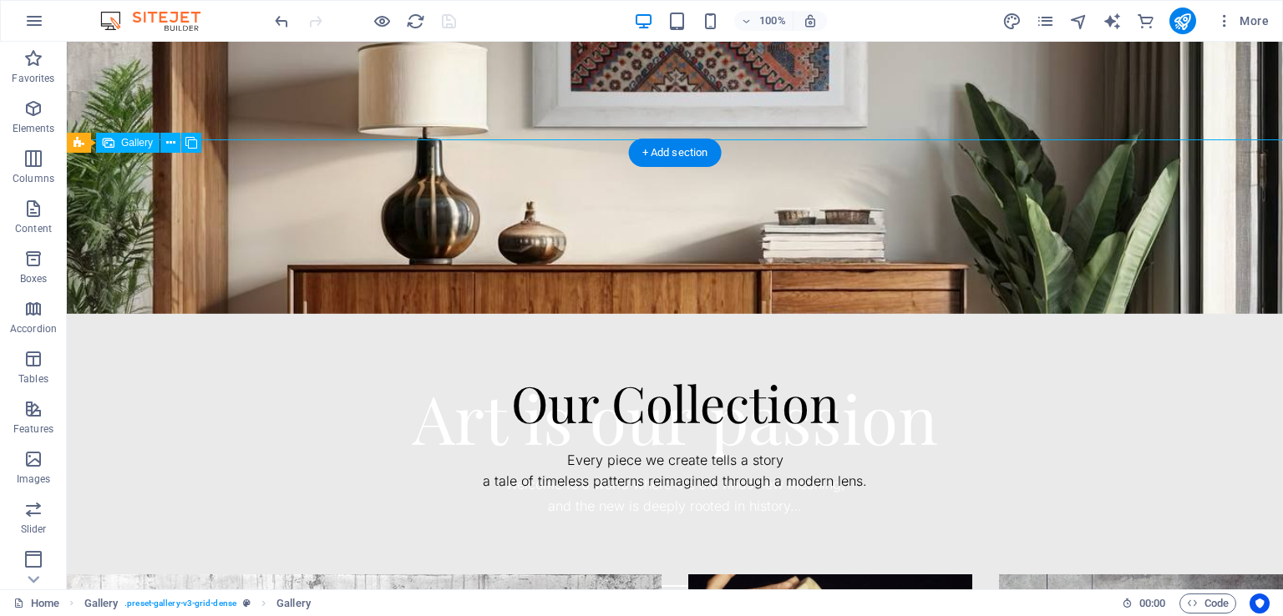
select select "4"
select select "px"
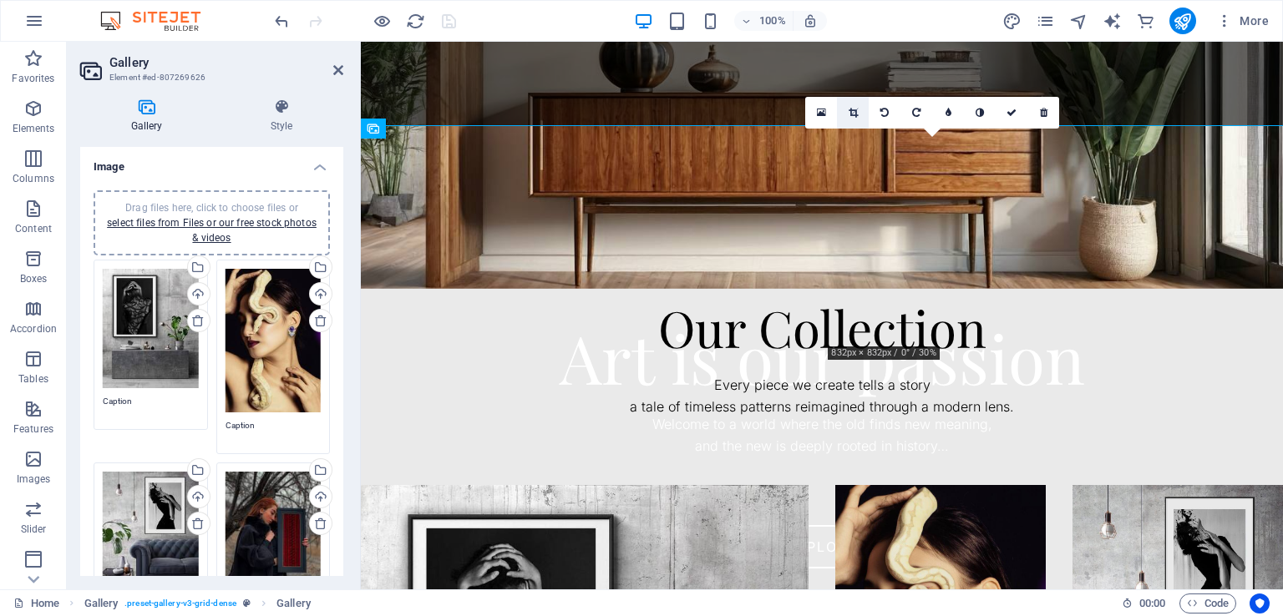
click at [848, 105] on link at bounding box center [853, 113] width 32 height 32
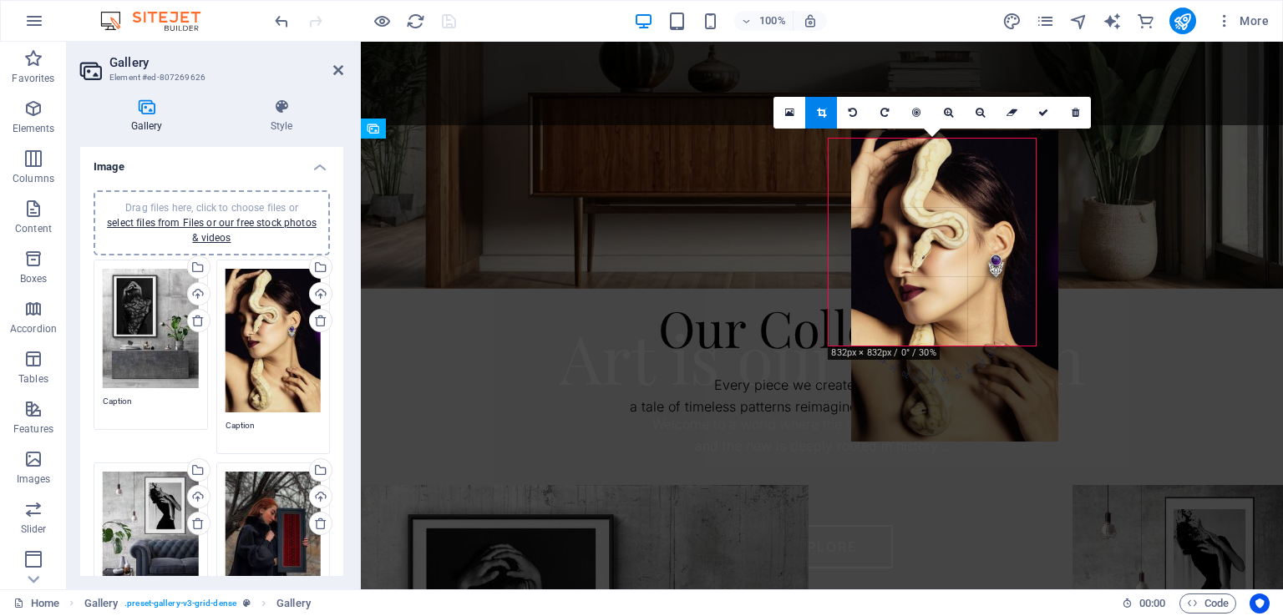
drag, startPoint x: 904, startPoint y: 203, endPoint x: 926, endPoint y: 195, distance: 24.0
click at [926, 195] on div at bounding box center [954, 286] width 207 height 312
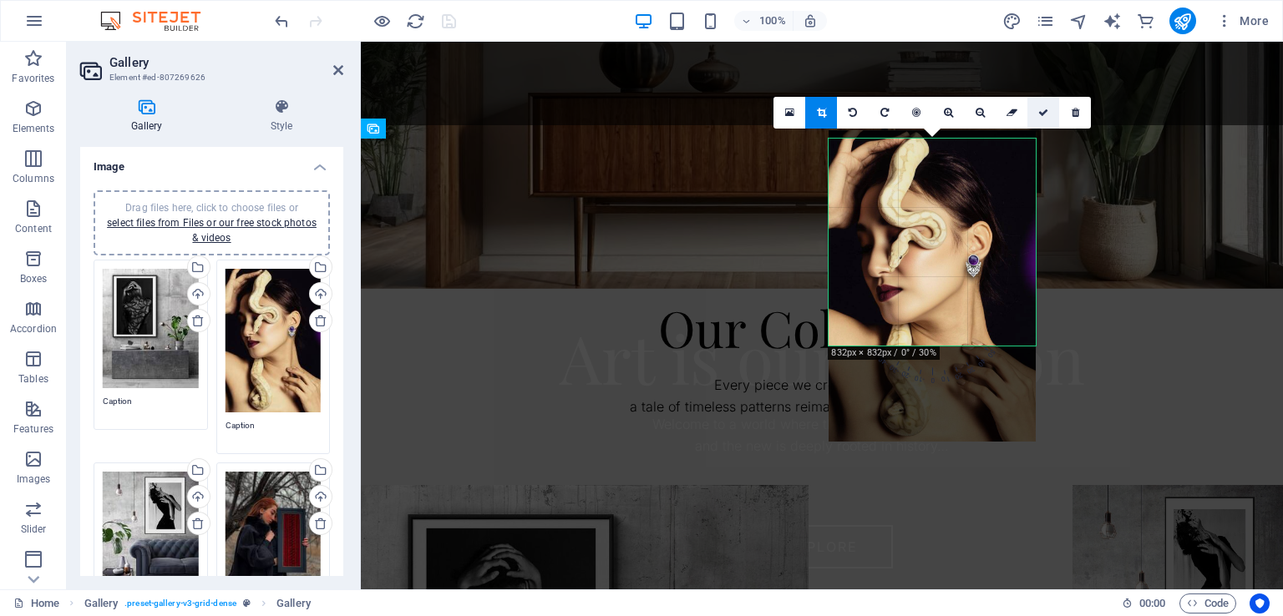
click at [1046, 104] on link at bounding box center [1043, 113] width 32 height 32
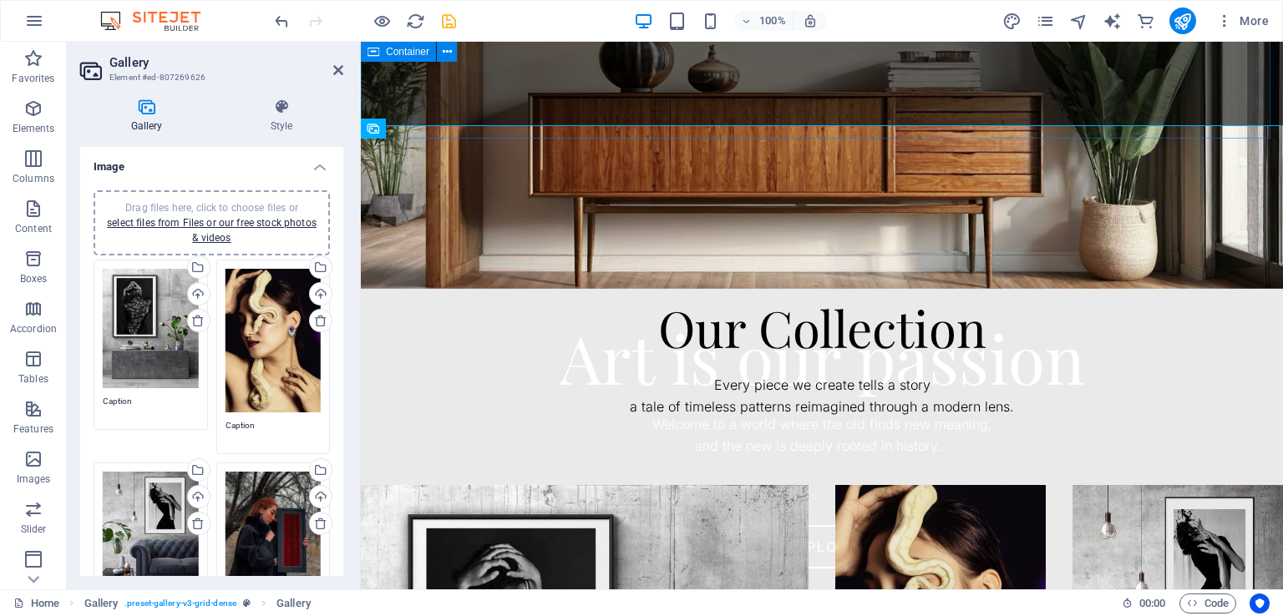
click at [498, 254] on div "Our Collection Every piece we create tells a story a tale of timeless patterns …" at bounding box center [822, 369] width 922 height 231
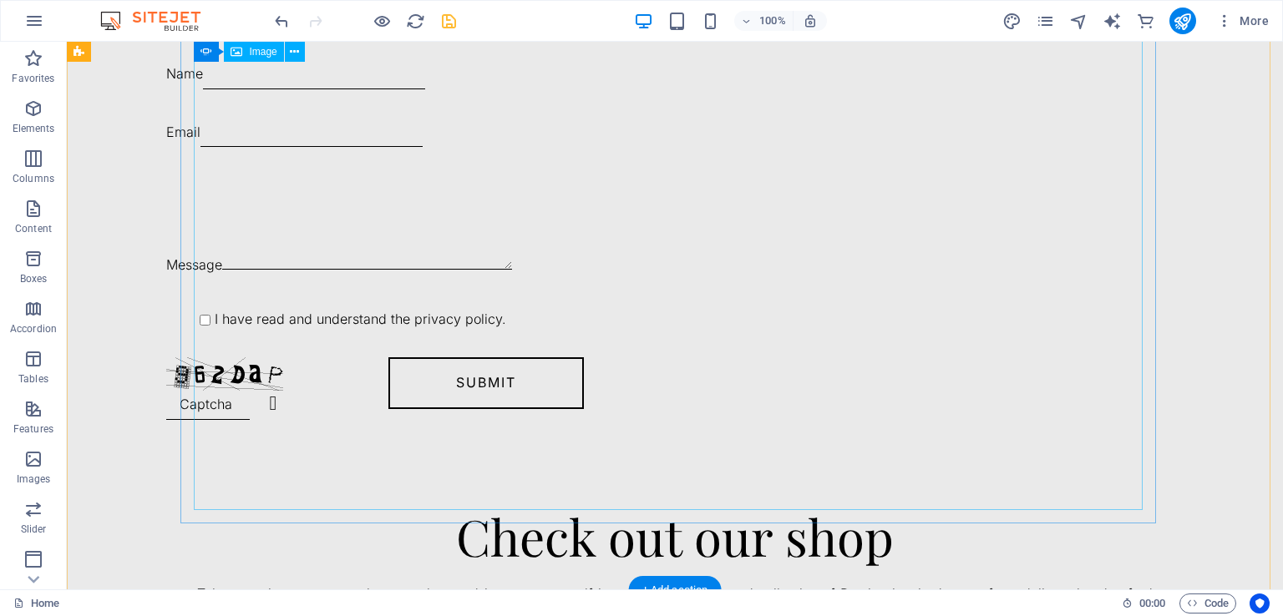
scroll to position [3814, 0]
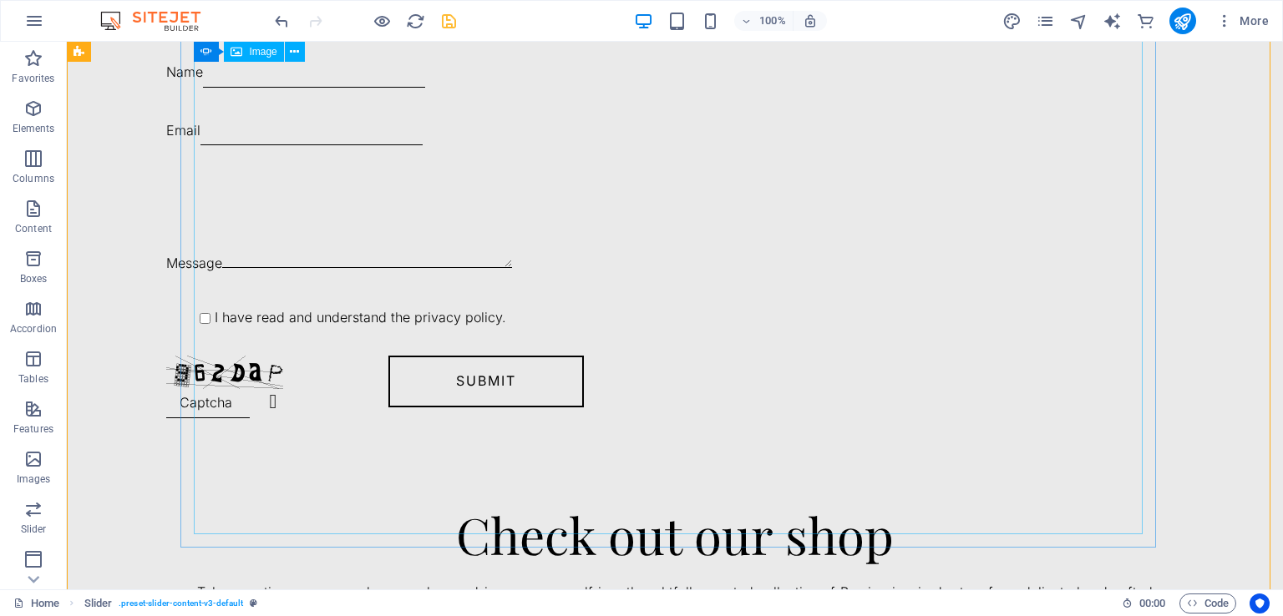
scroll to position [3647, 0]
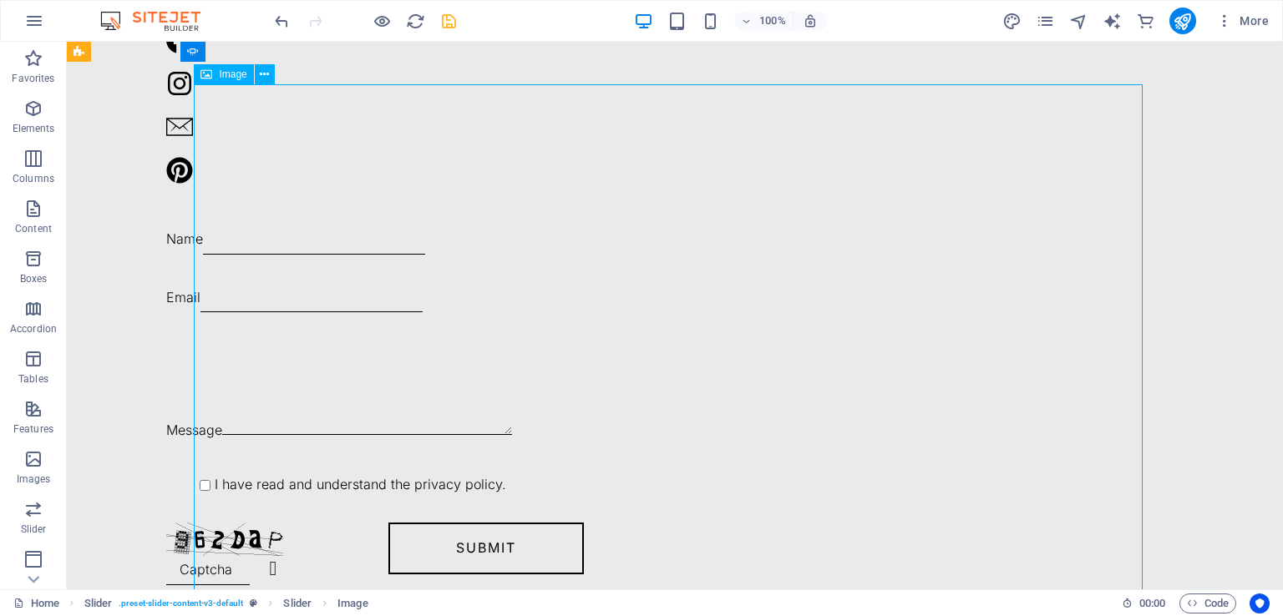
select select "%"
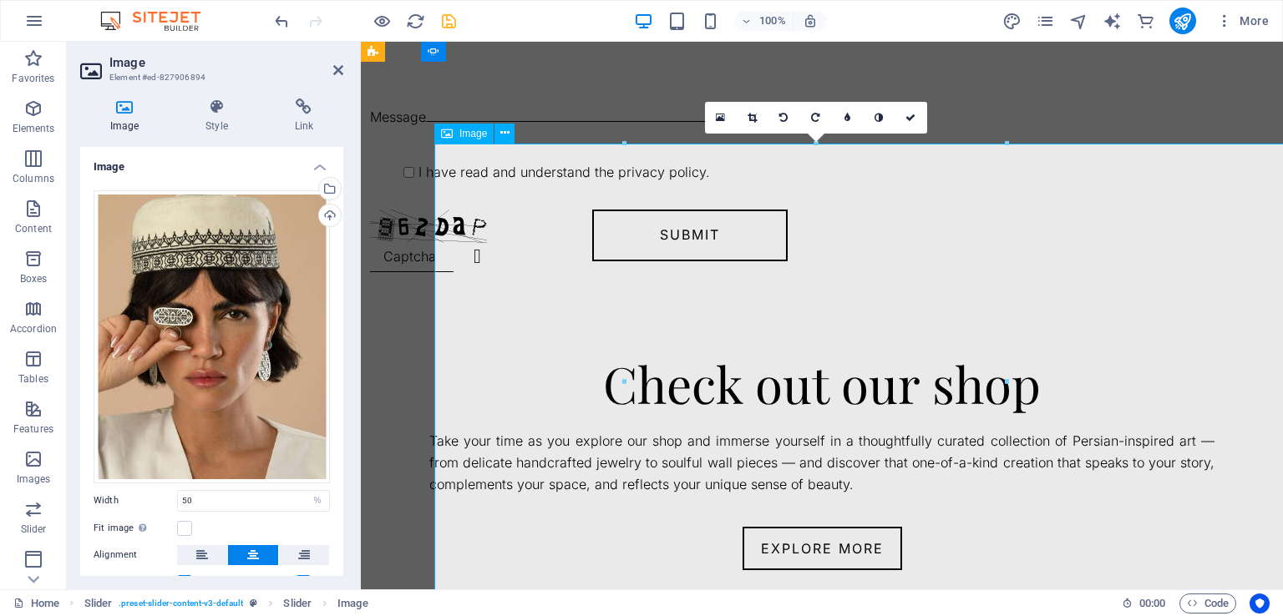
scroll to position [3372, 0]
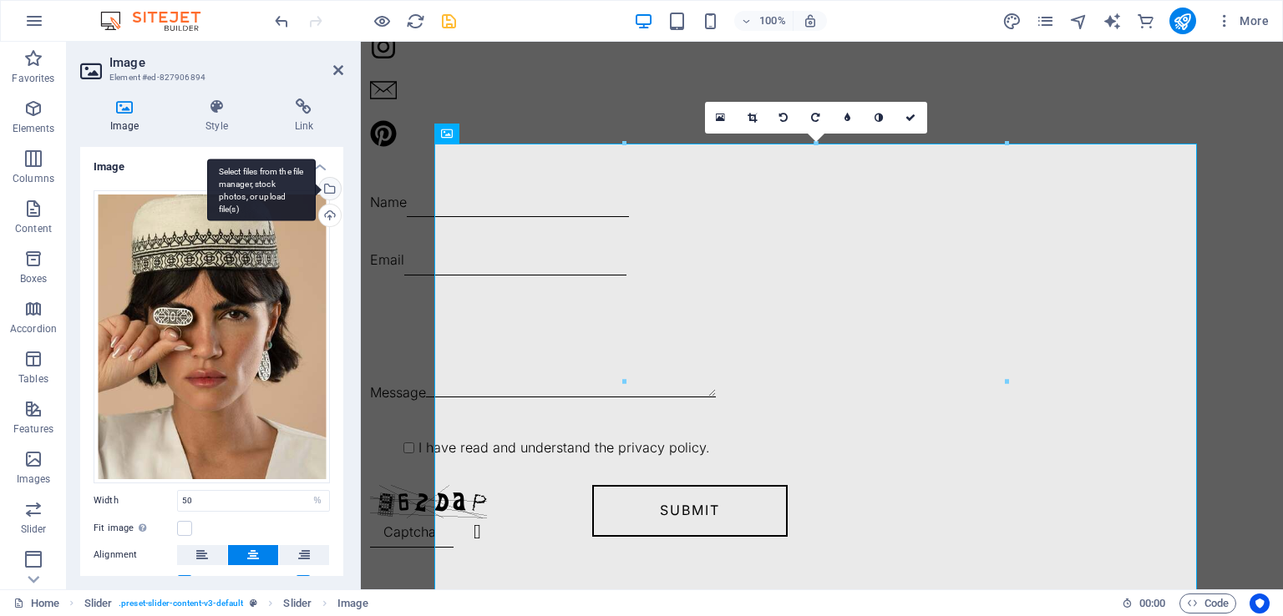
click at [331, 185] on div "Select files from the file manager, stock photos, or upload file(s)" at bounding box center [328, 190] width 25 height 25
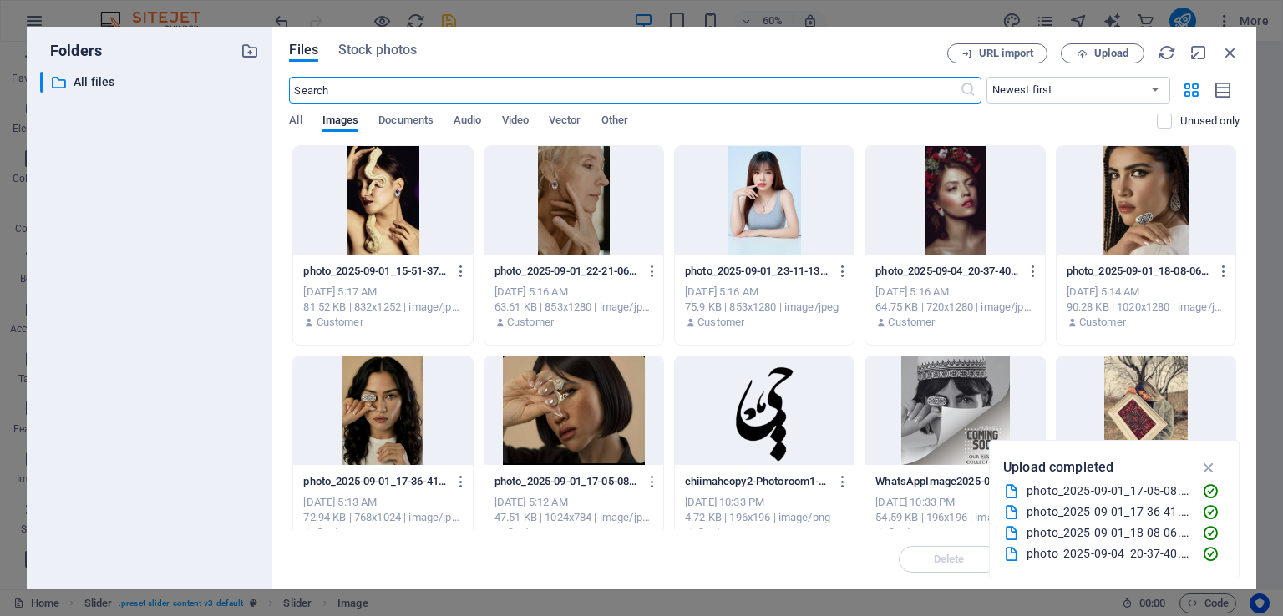
scroll to position [3291, 0]
click at [360, 191] on div at bounding box center [382, 200] width 179 height 109
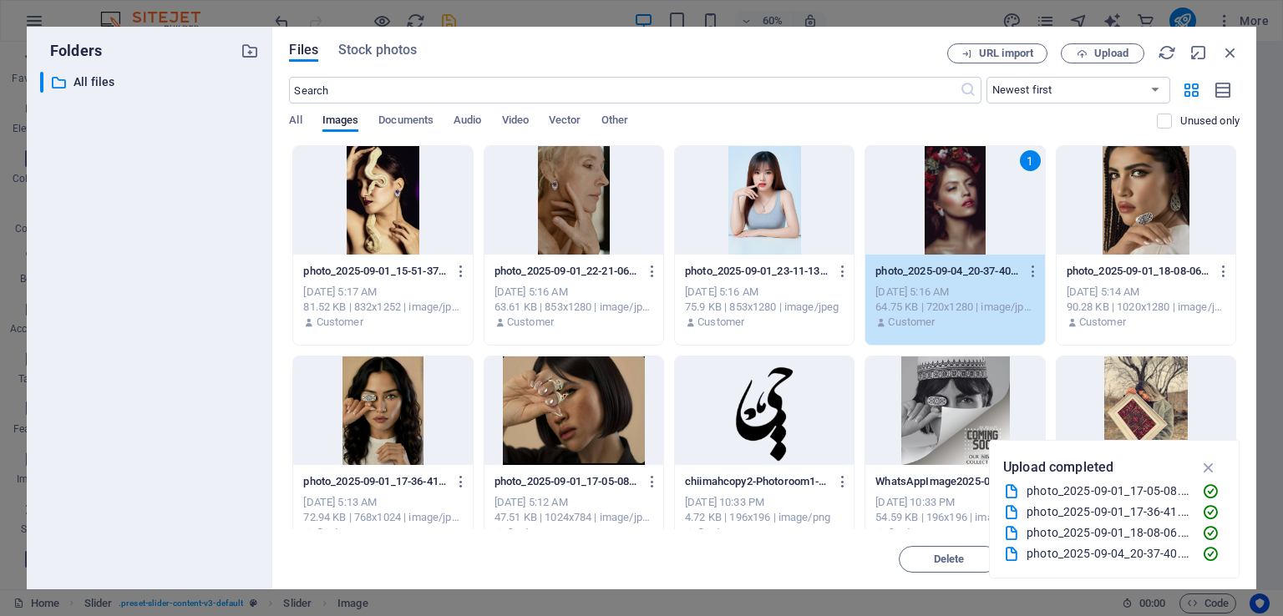
click at [1209, 465] on icon "button" at bounding box center [1208, 468] width 19 height 18
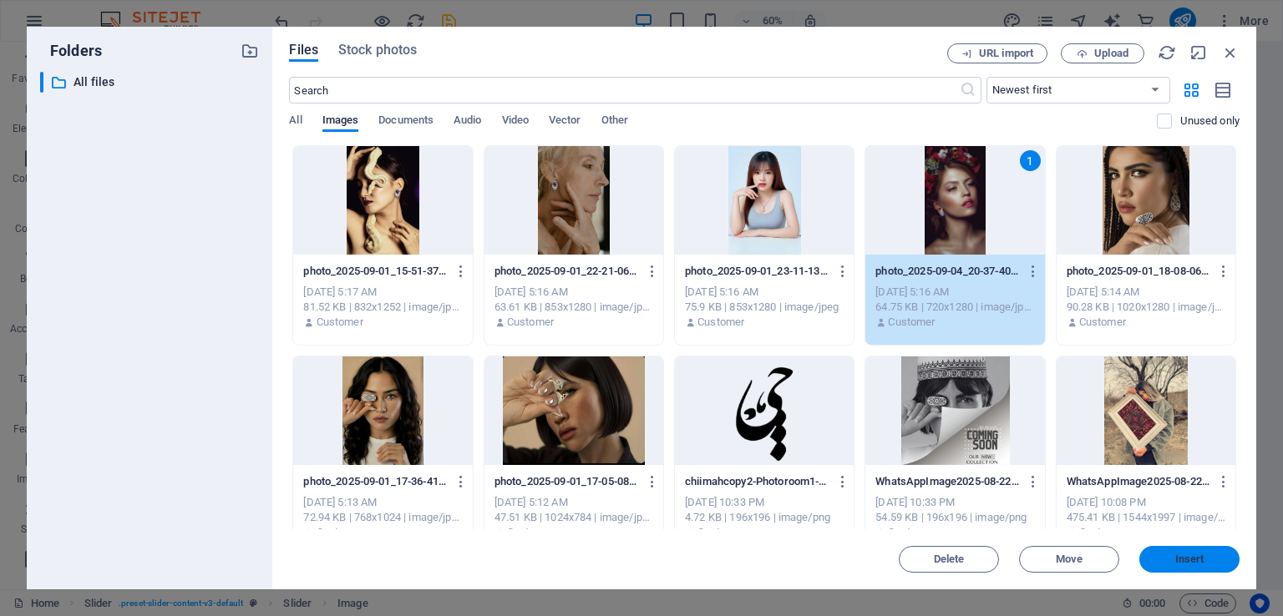
click at [1184, 555] on span "Insert" at bounding box center [1189, 560] width 29 height 10
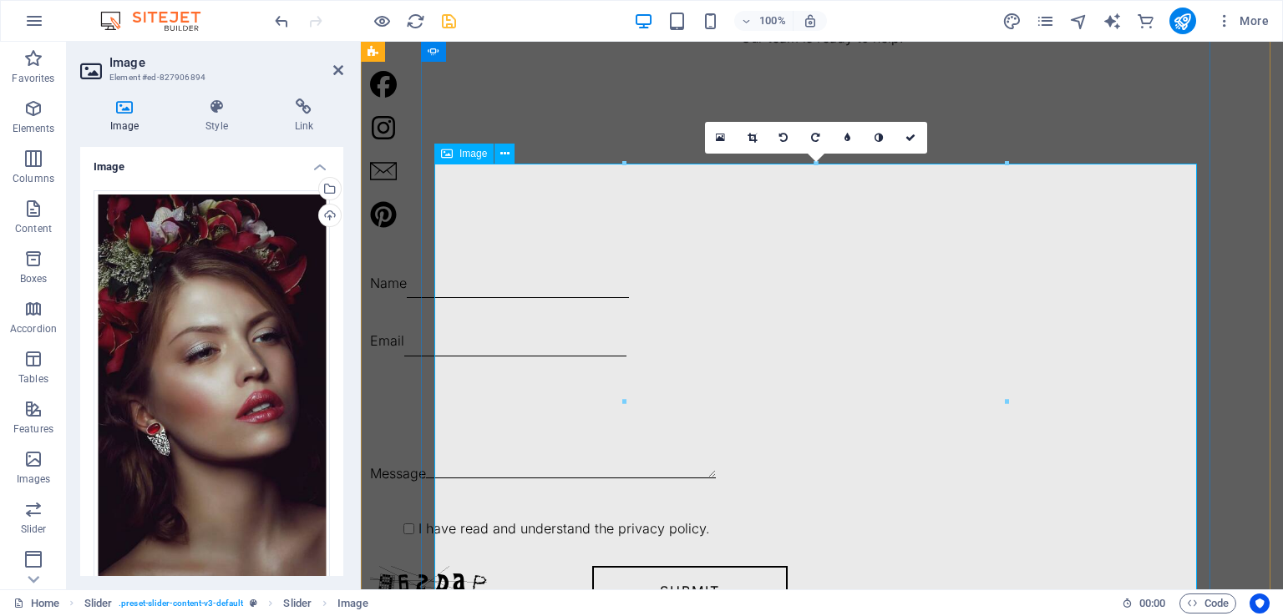
scroll to position [3351, 0]
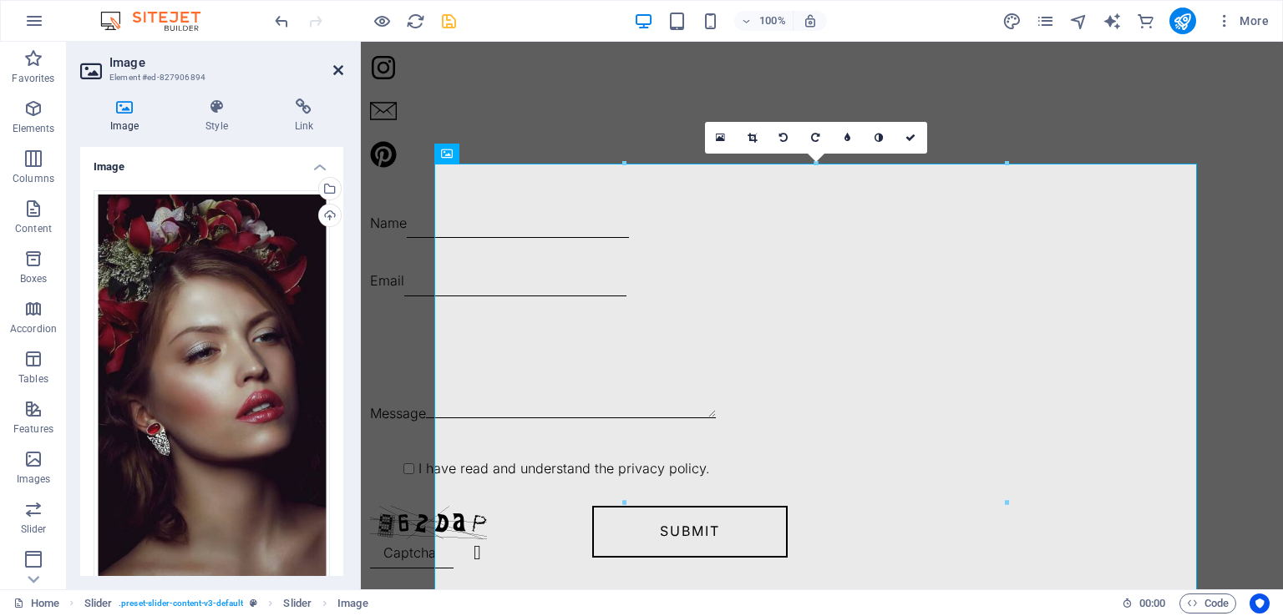
click at [339, 72] on icon at bounding box center [338, 69] width 10 height 13
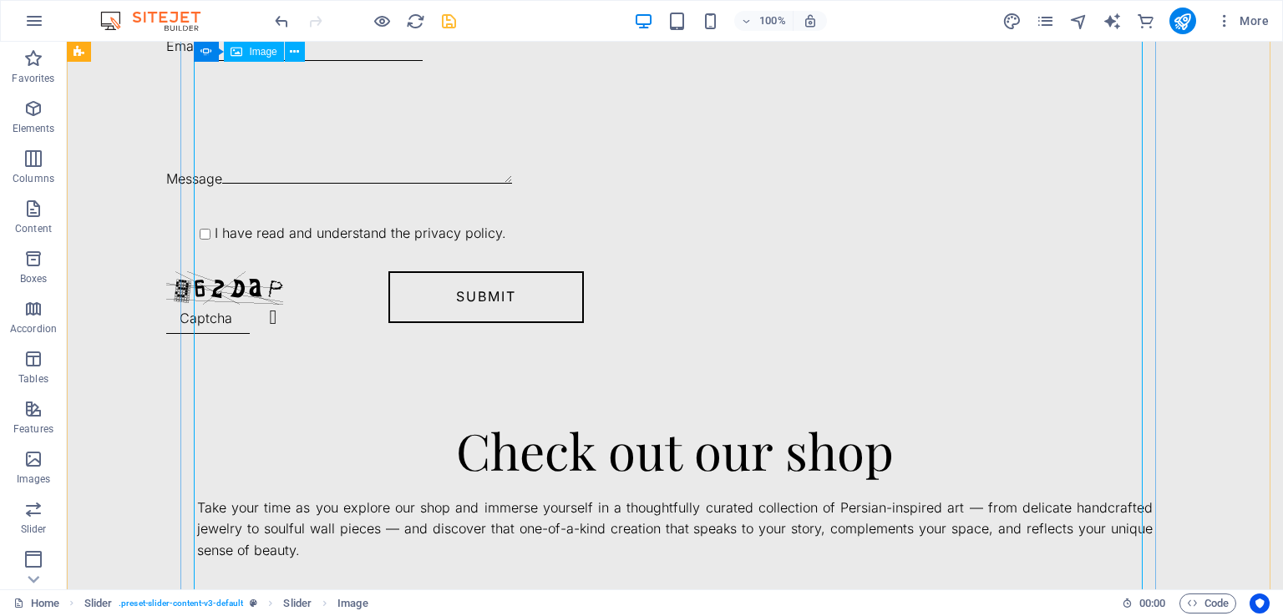
scroll to position [3902, 0]
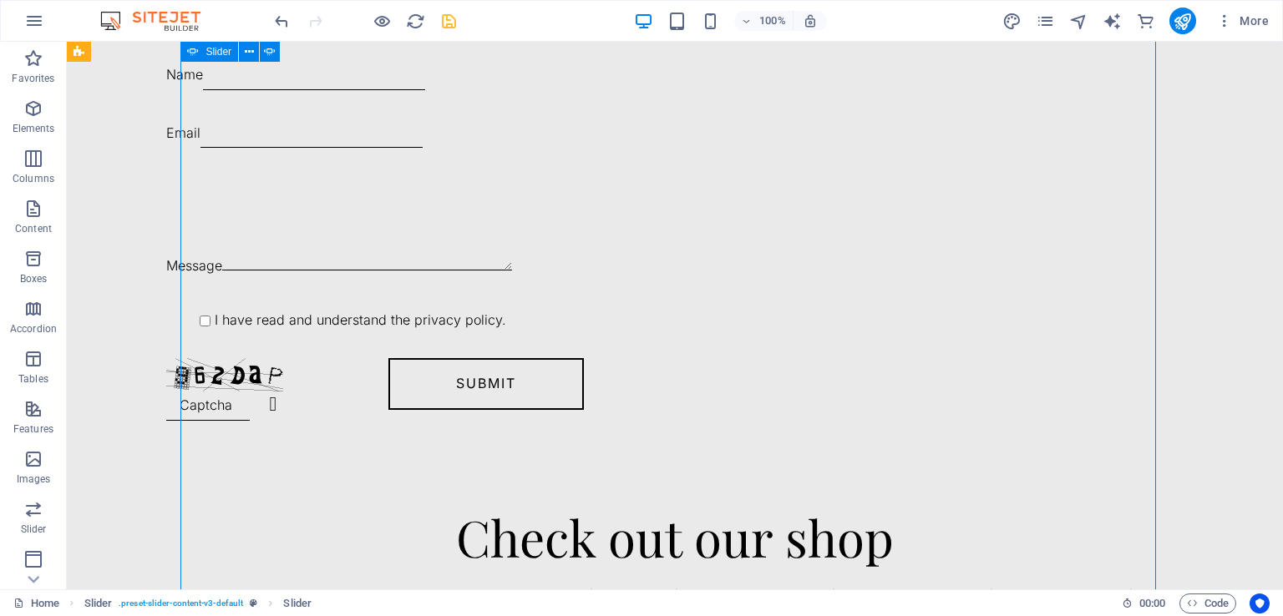
scroll to position [3796, 0]
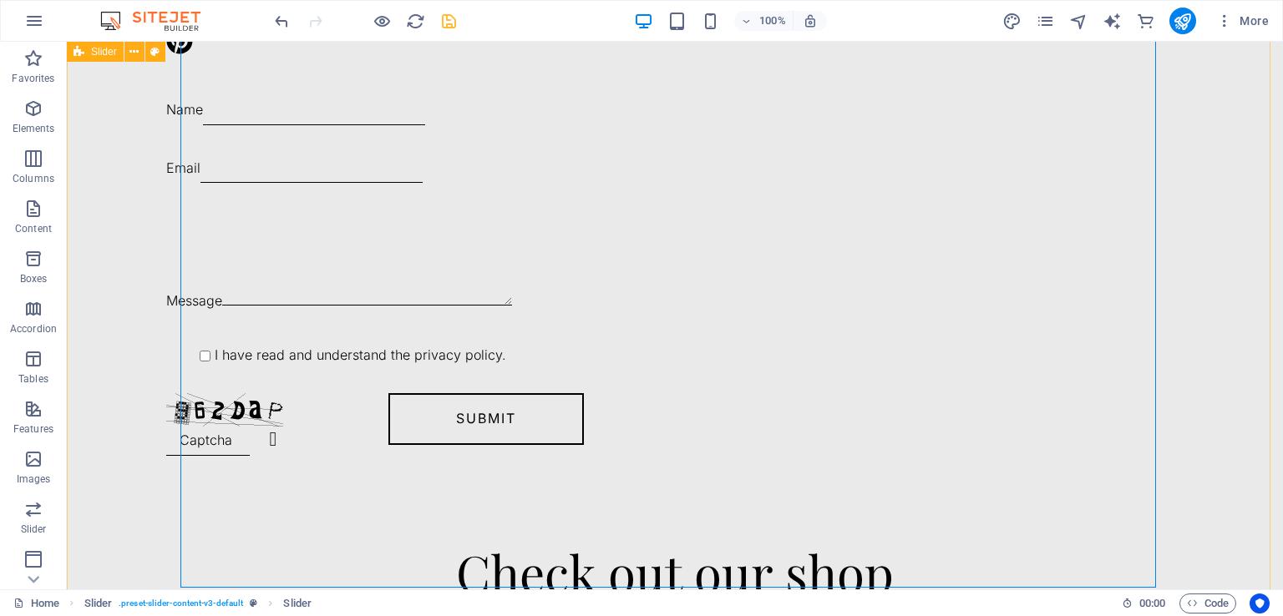
scroll to position [3610, 0]
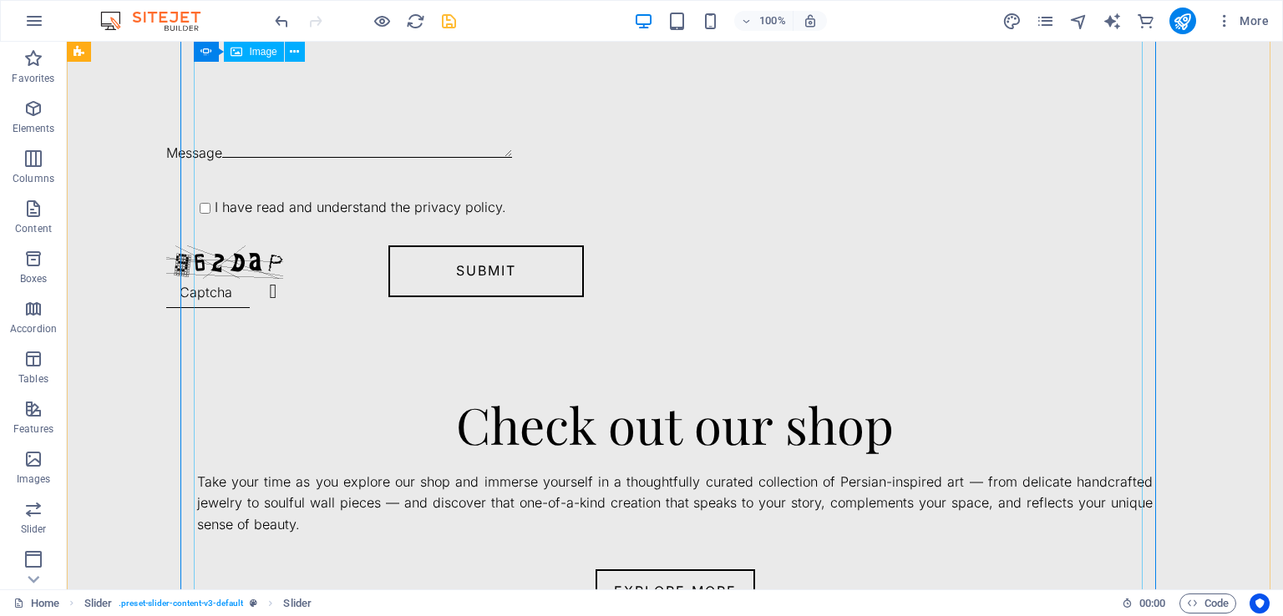
scroll to position [3986, 0]
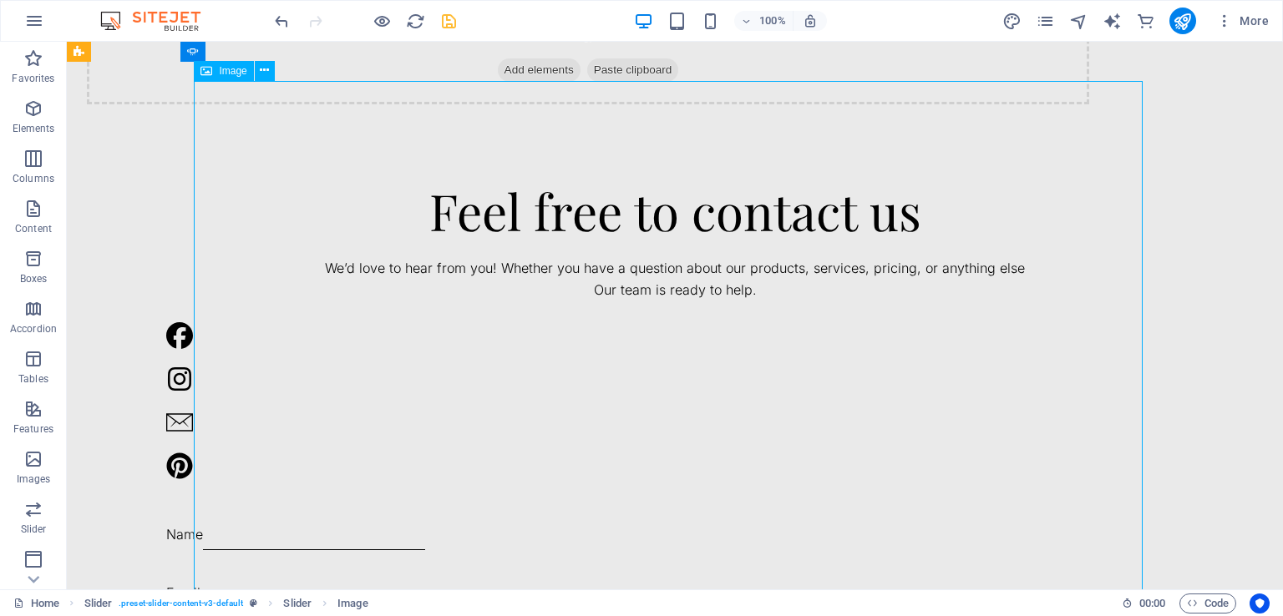
select select "%"
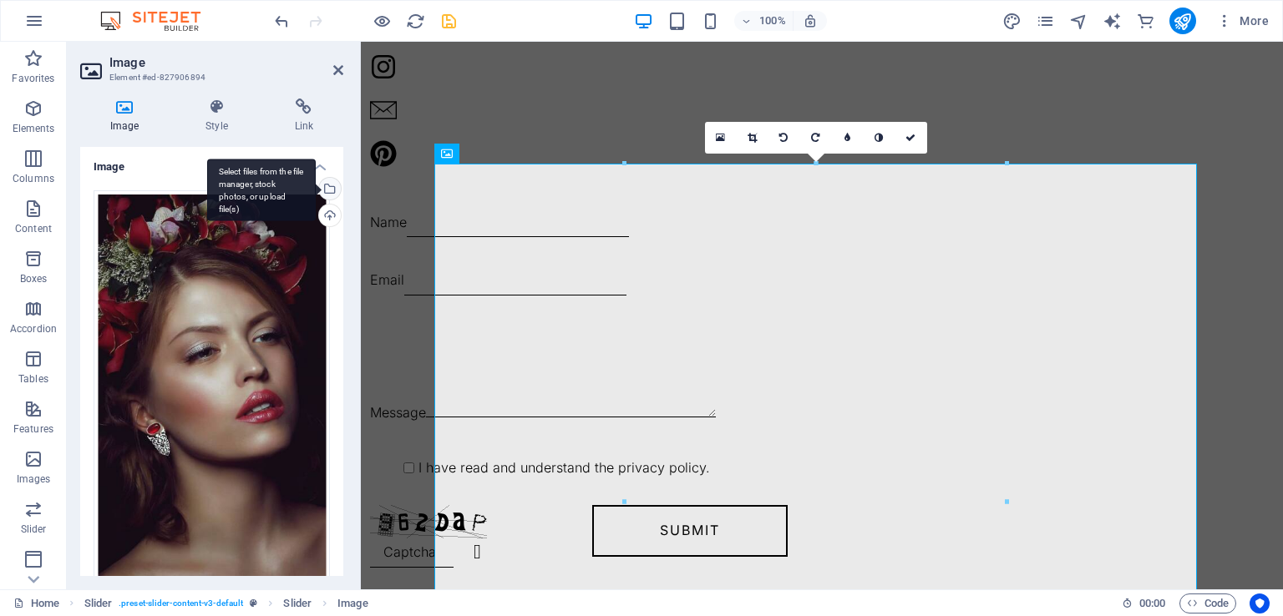
click at [327, 189] on div "Select files from the file manager, stock photos, or upload file(s)" at bounding box center [328, 190] width 25 height 25
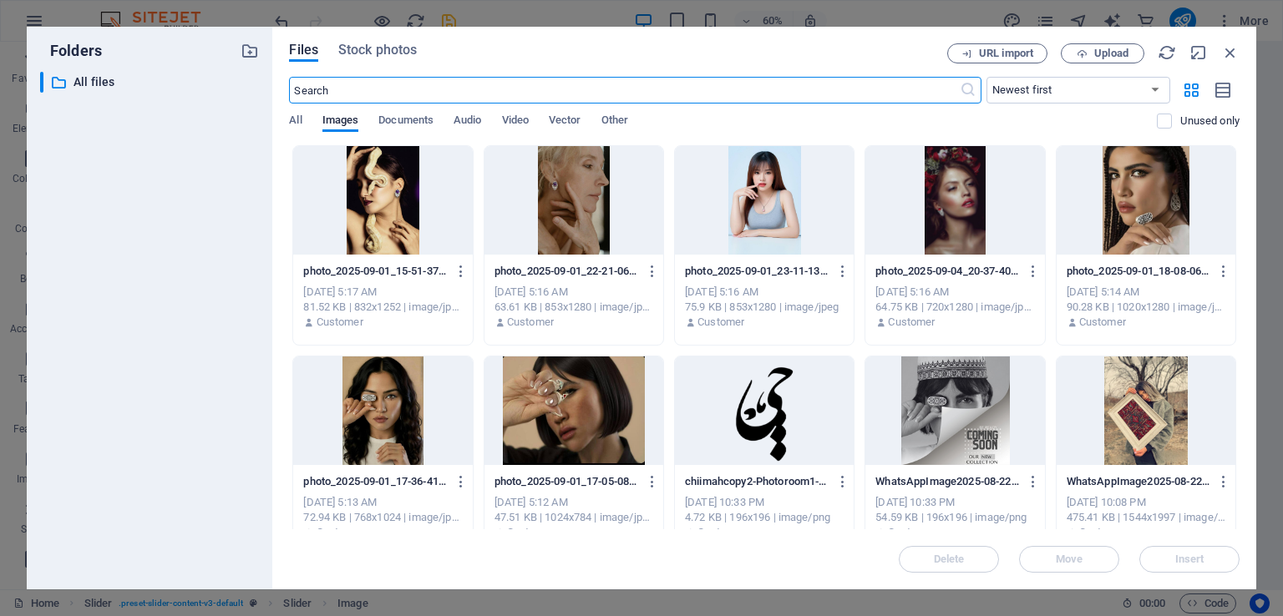
scroll to position [3262, 0]
click at [418, 401] on div at bounding box center [382, 411] width 179 height 109
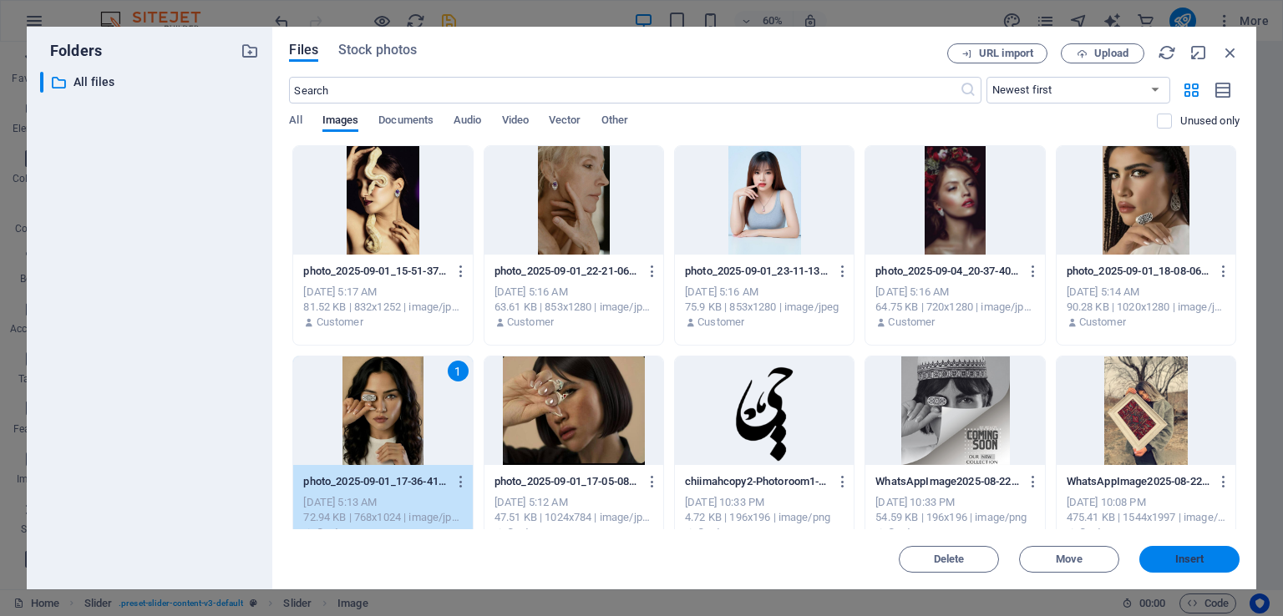
click at [1203, 555] on span "Insert" at bounding box center [1189, 560] width 29 height 10
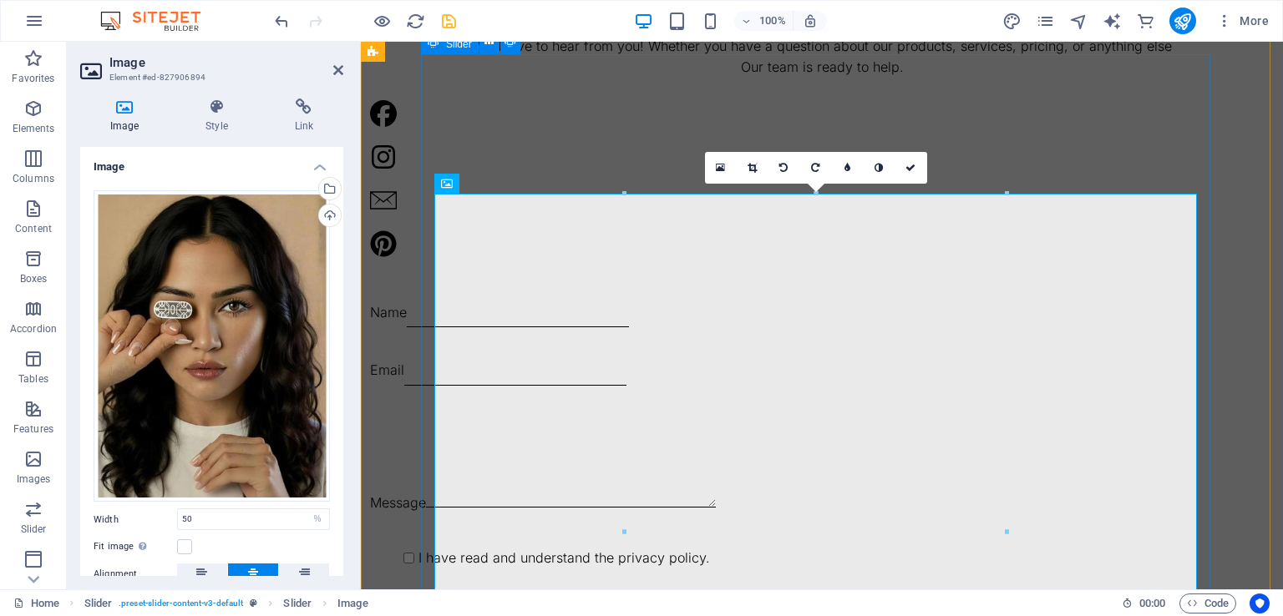
scroll to position [3322, 0]
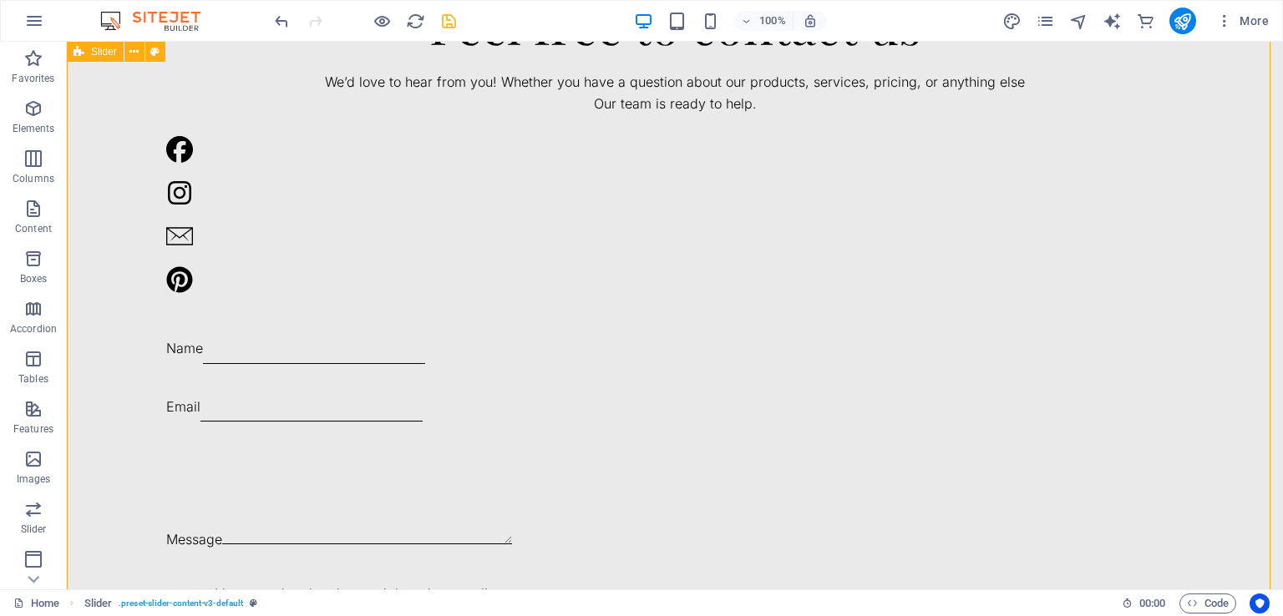
scroll to position [3705, 0]
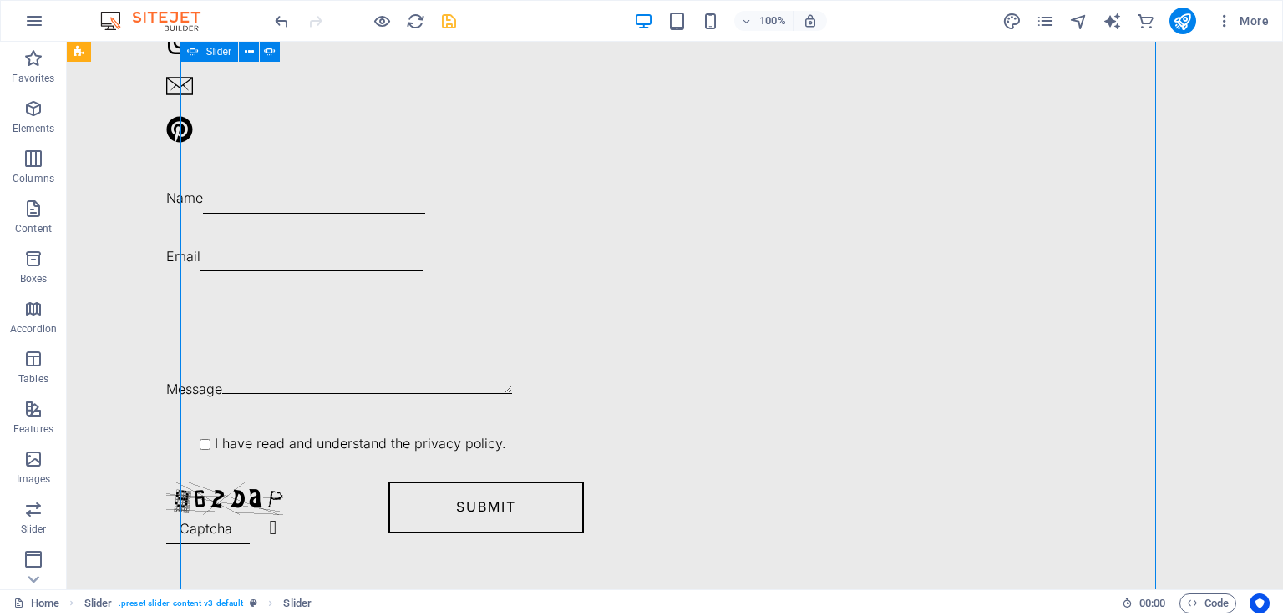
scroll to position [3685, 0]
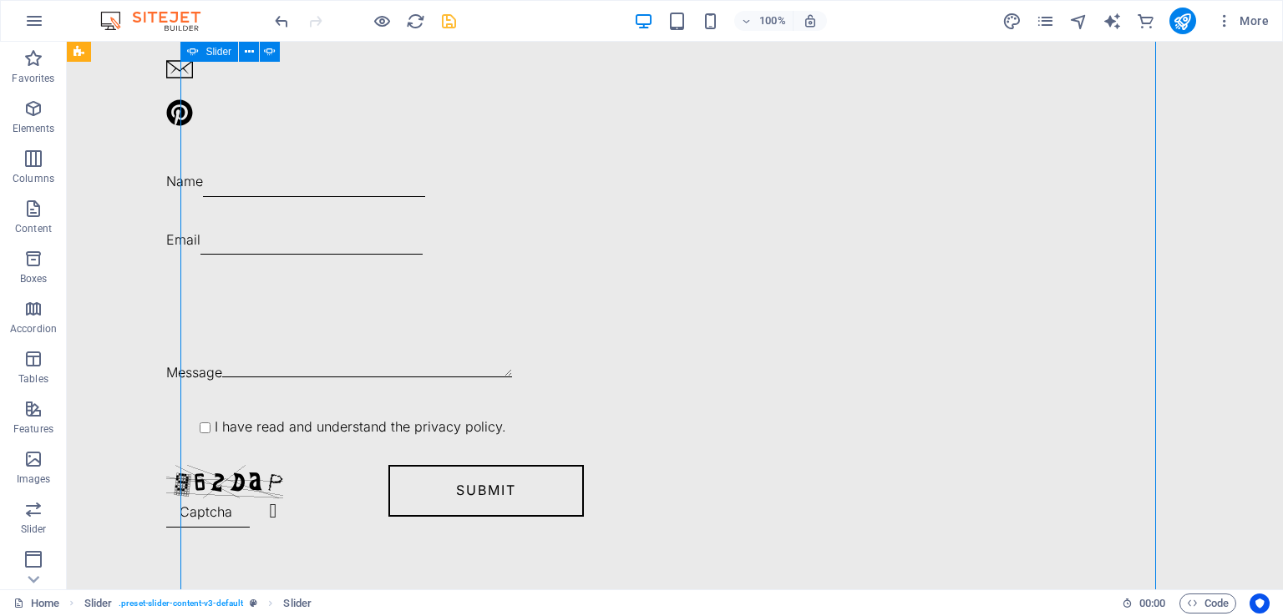
scroll to position [3705, 0]
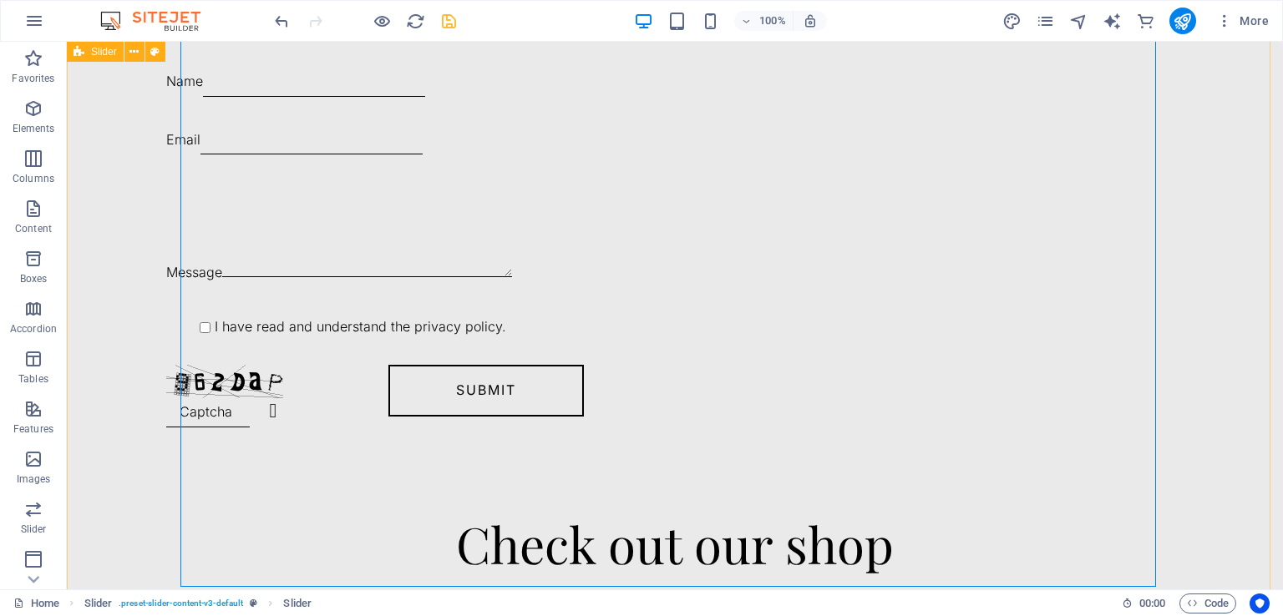
scroll to position [3789, 0]
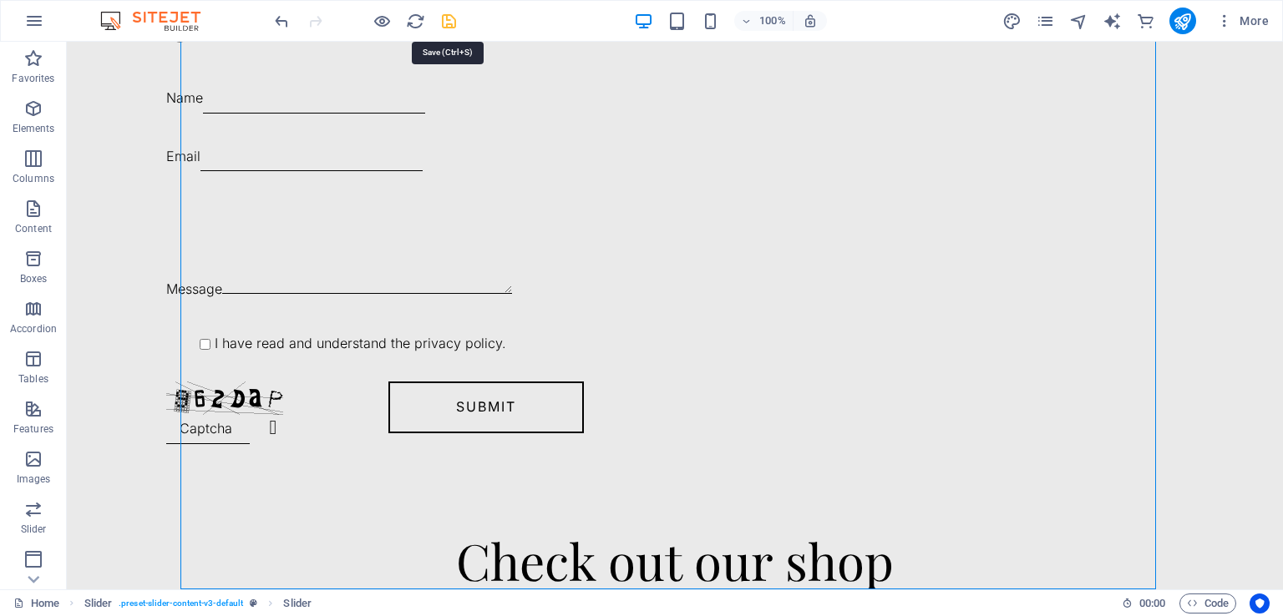
click at [452, 21] on icon "save" at bounding box center [448, 21] width 19 height 19
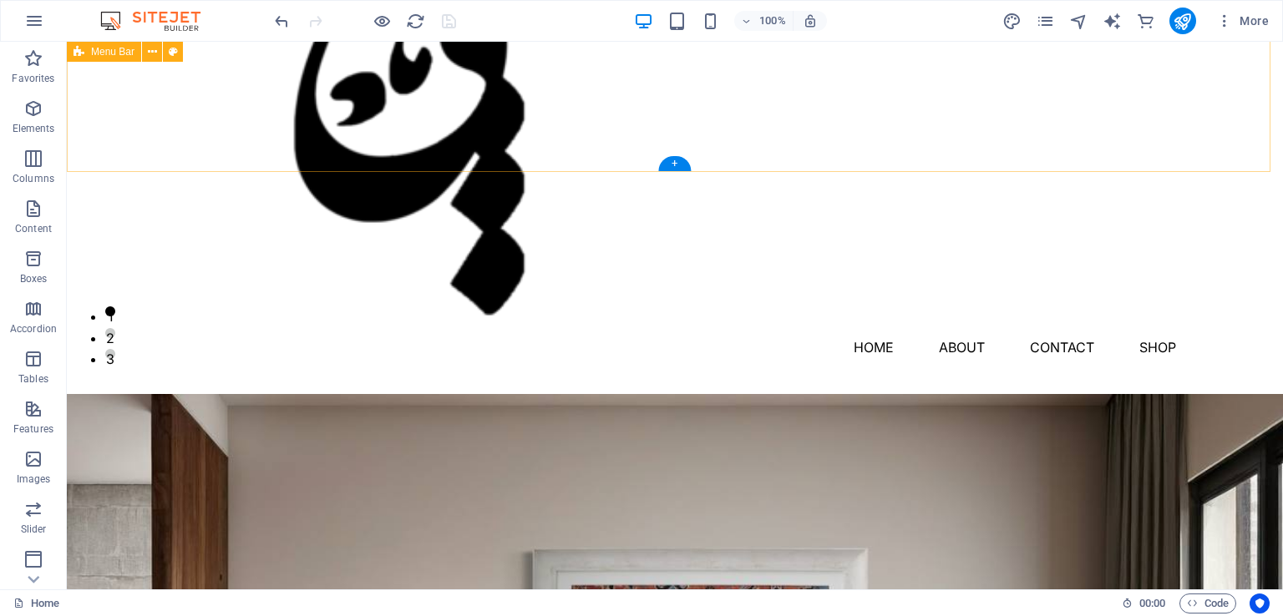
scroll to position [0, 0]
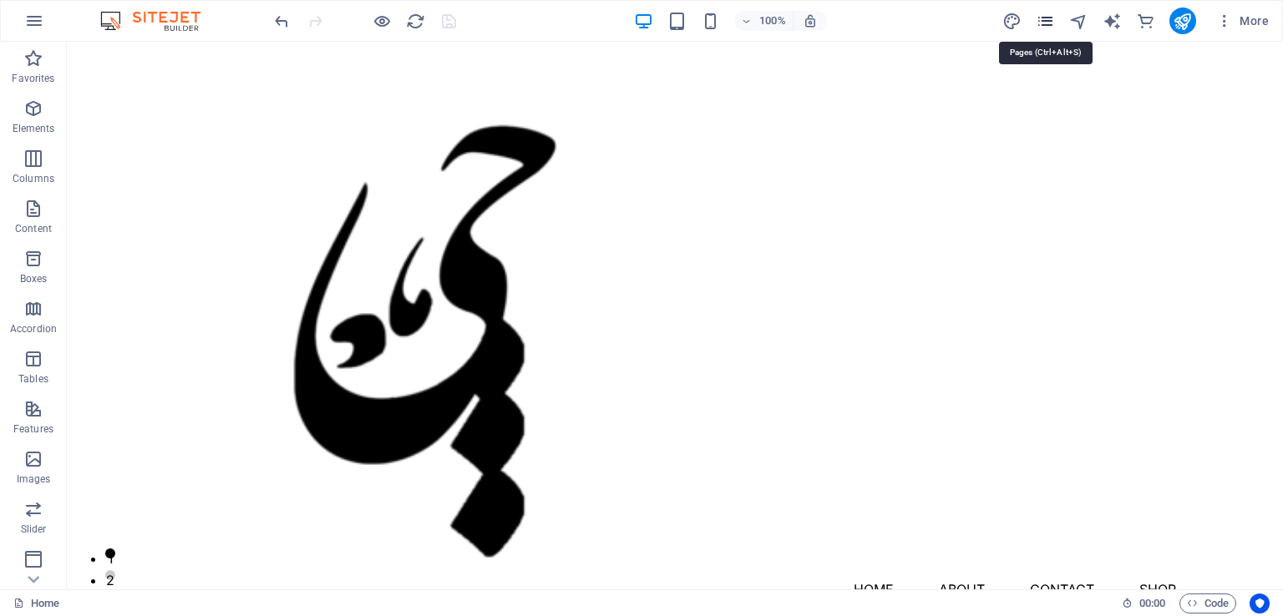
click at [1043, 27] on icon "pages" at bounding box center [1045, 21] width 19 height 19
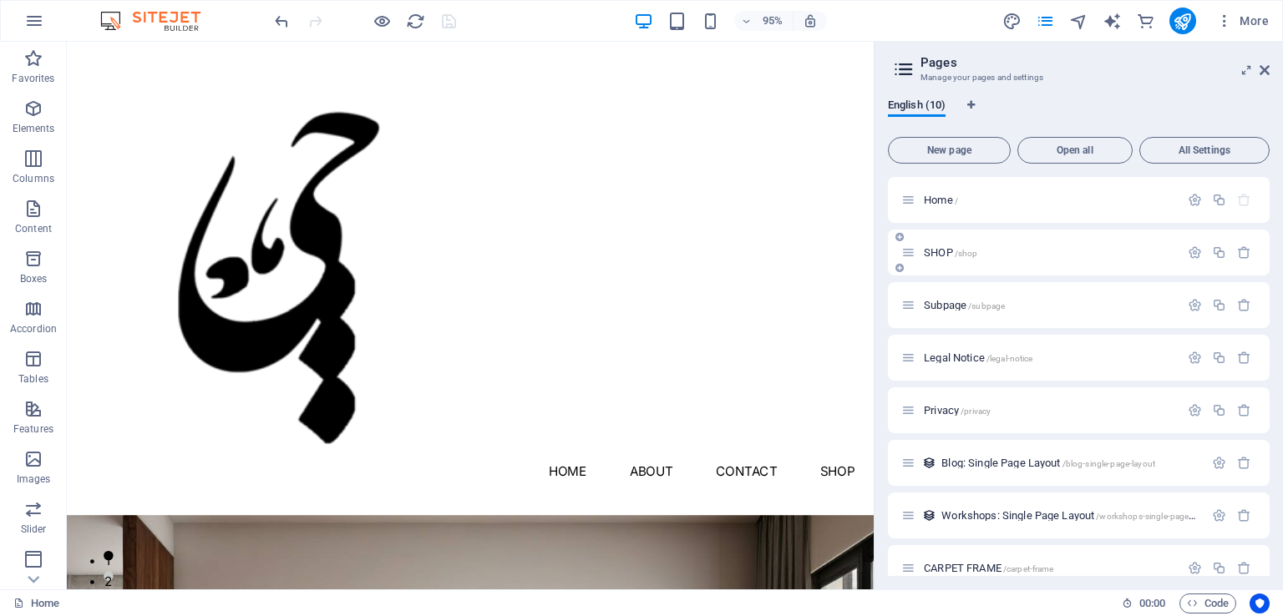
click at [924, 248] on span "SHOP /shop" at bounding box center [950, 252] width 53 height 13
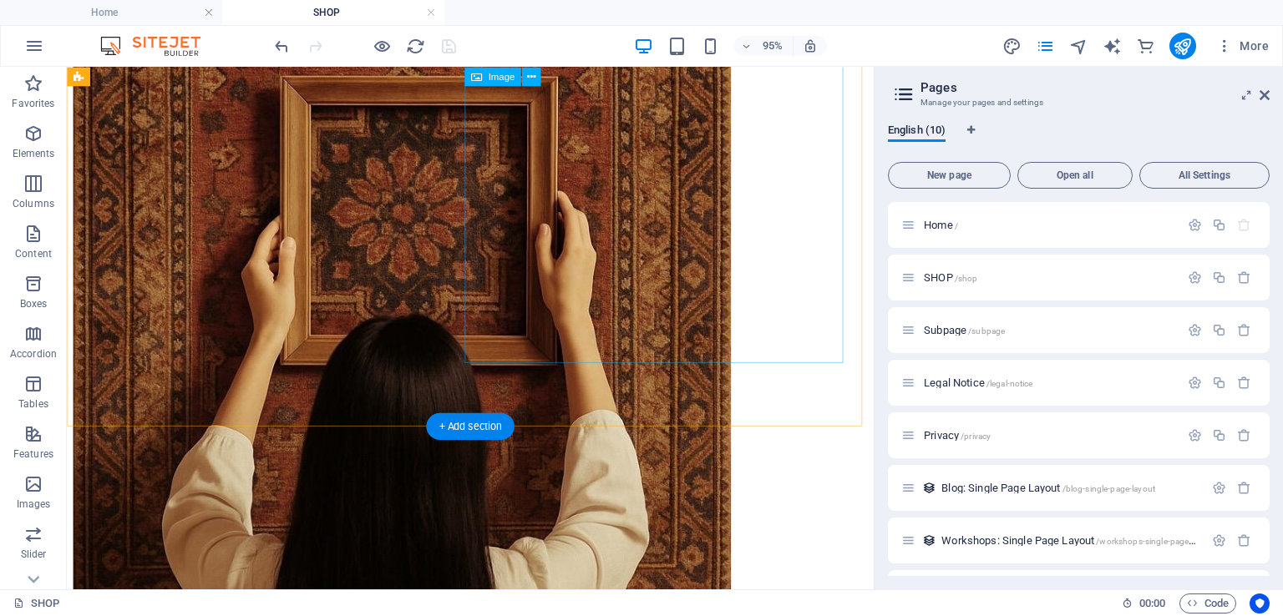
scroll to position [668, 0]
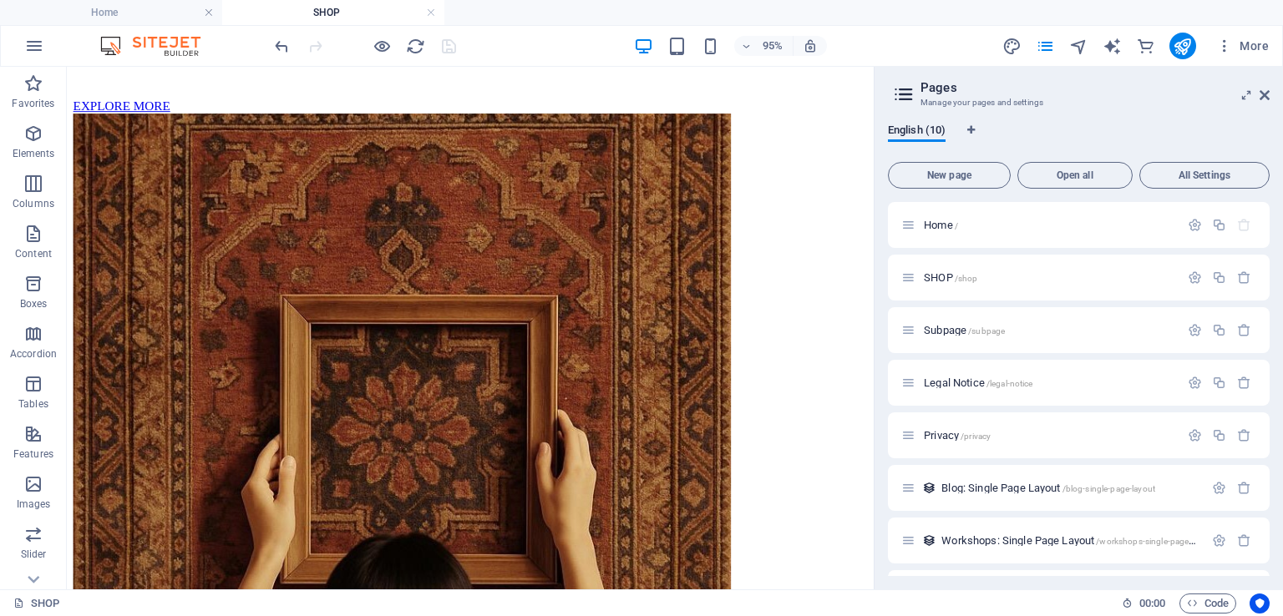
click at [1270, 95] on aside "Pages Manage your pages and settings English (10) New page Open all All Setting…" at bounding box center [1078, 328] width 409 height 523
click at [1264, 94] on icon at bounding box center [1265, 95] width 10 height 13
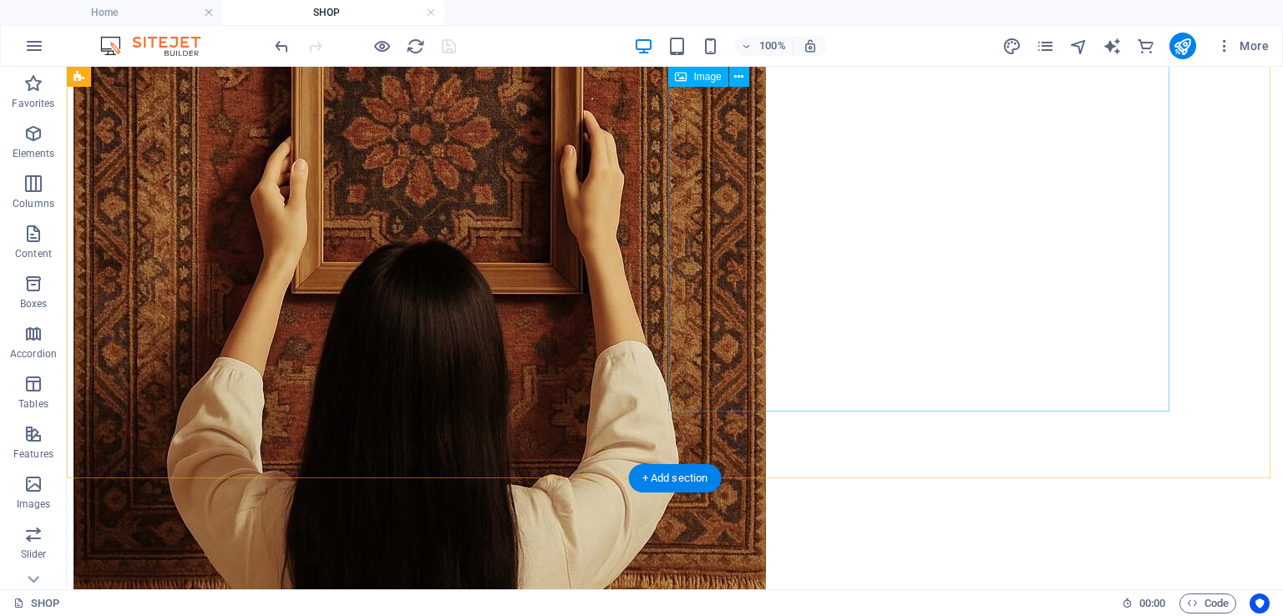
scroll to position [919, 0]
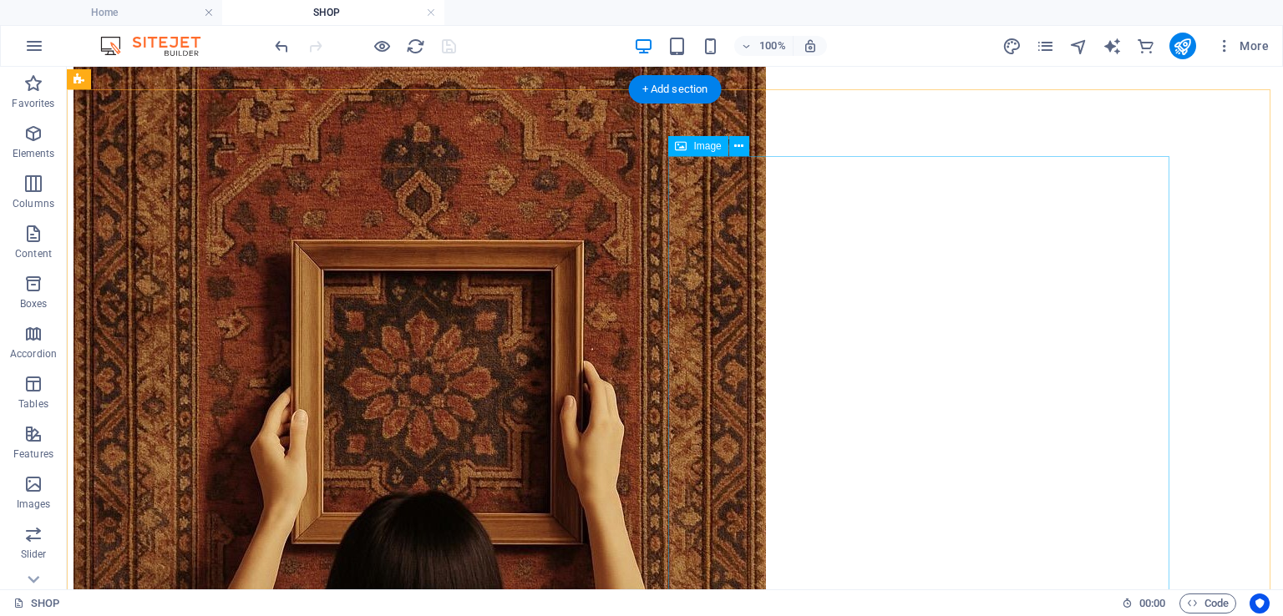
select select "%"
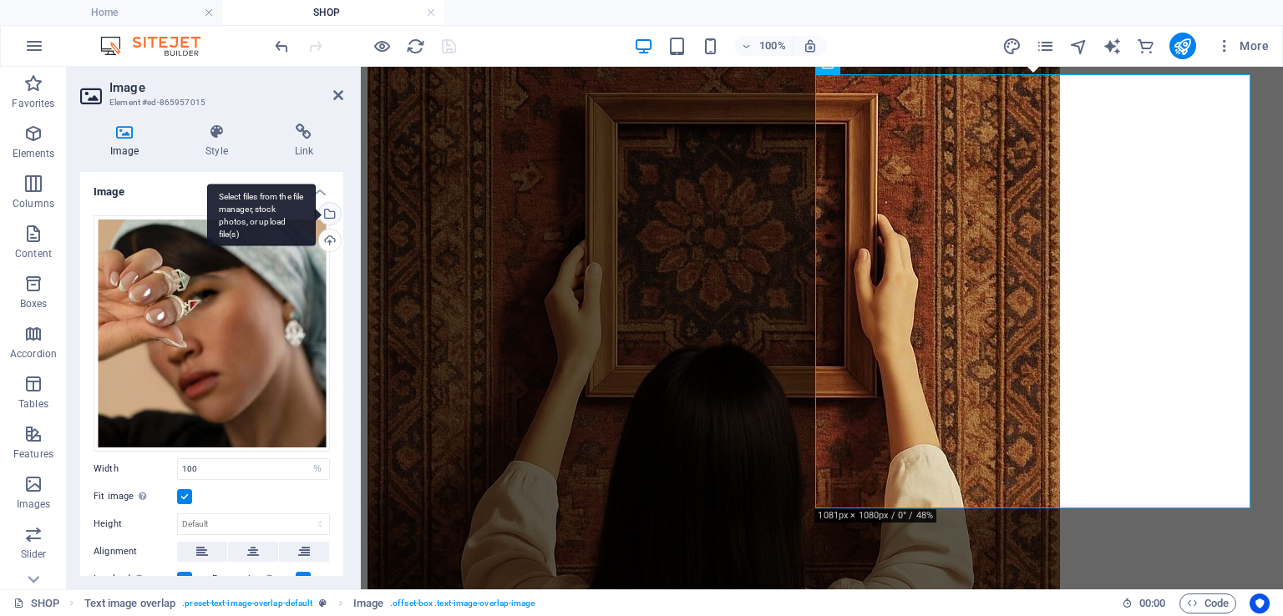
click at [325, 212] on div "Select files from the file manager, stock photos, or upload file(s)" at bounding box center [328, 215] width 25 height 25
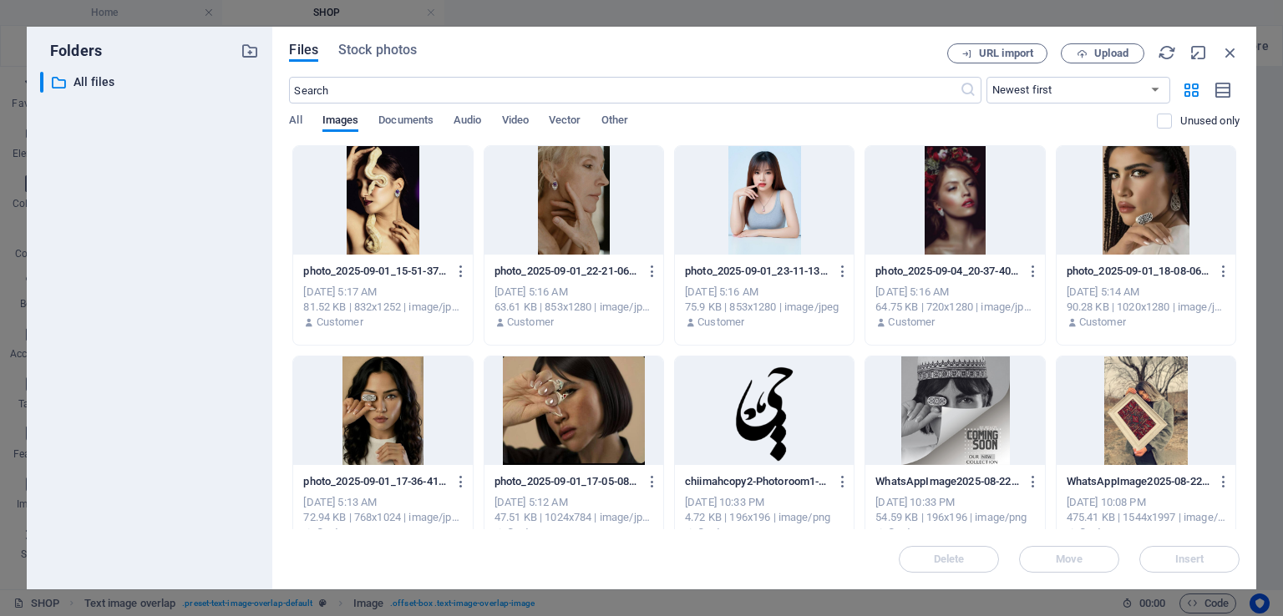
click at [560, 379] on div at bounding box center [573, 411] width 179 height 109
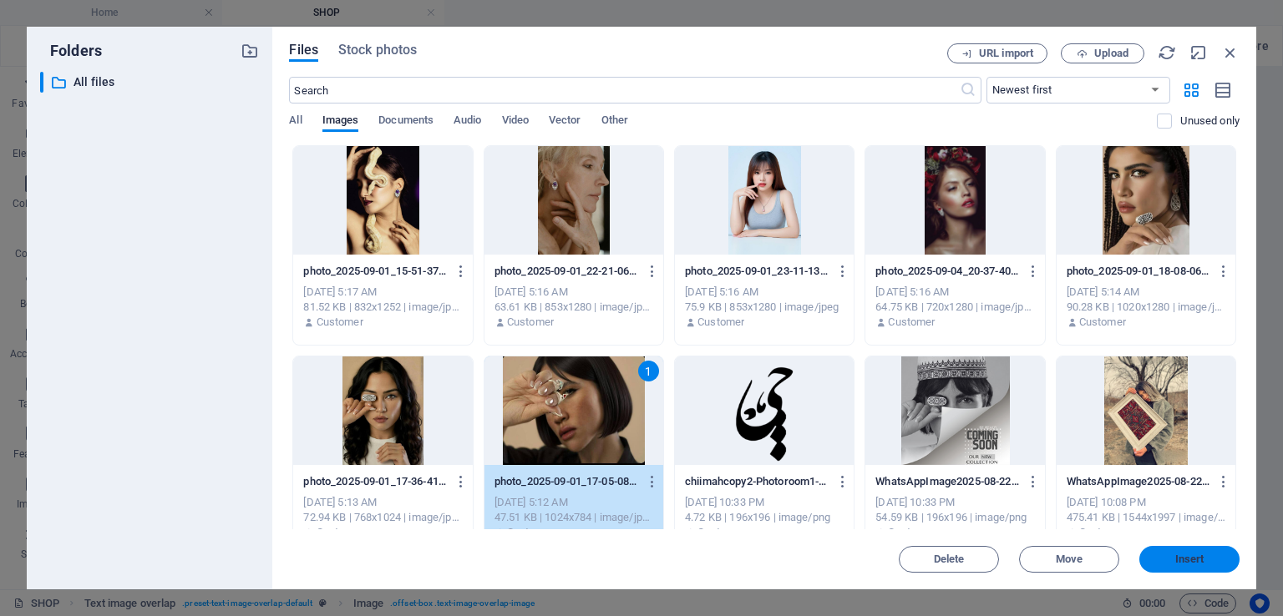
drag, startPoint x: 1219, startPoint y: 550, endPoint x: 857, endPoint y: 475, distance: 369.2
click at [1219, 550] on button "Insert" at bounding box center [1189, 559] width 100 height 27
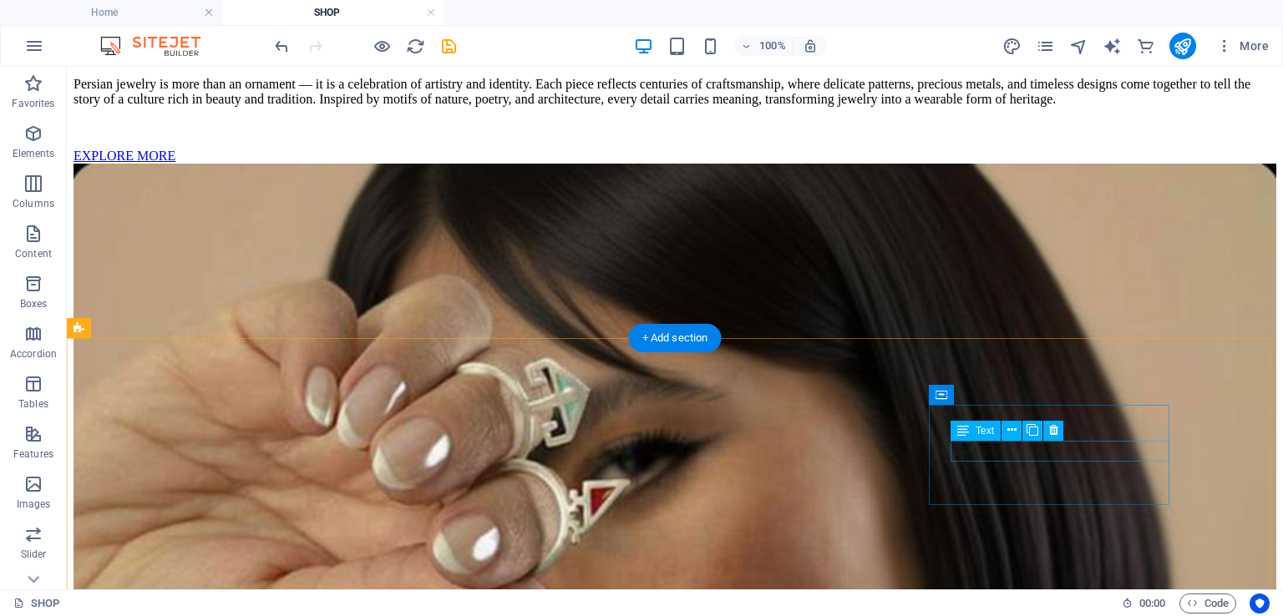
scroll to position [2010, 0]
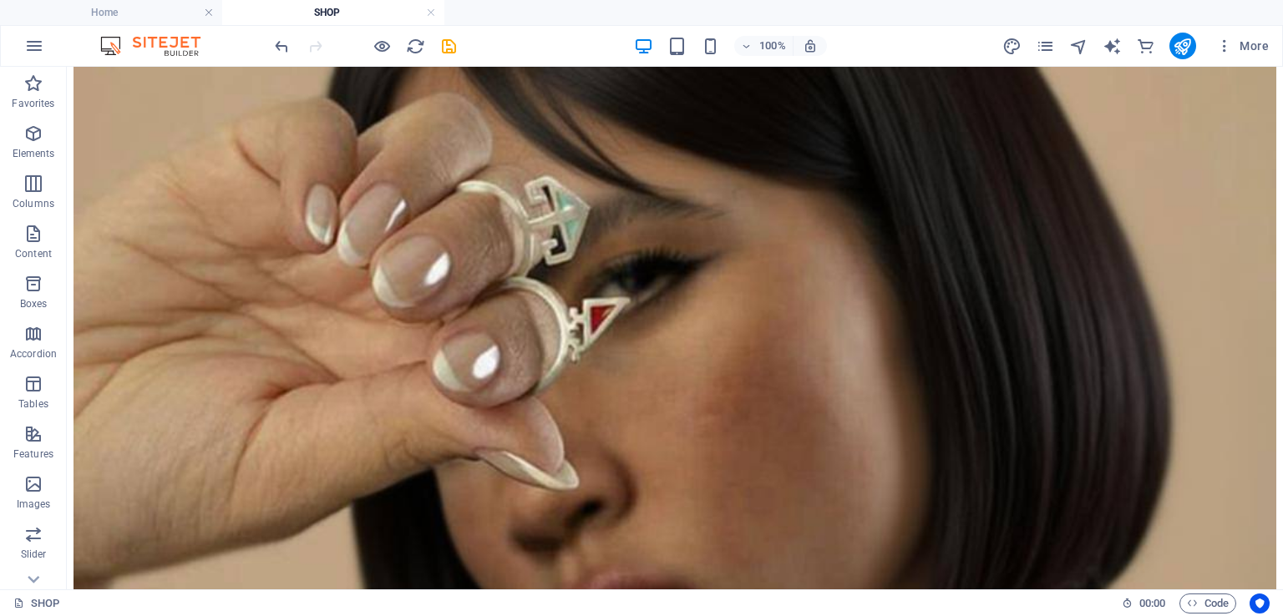
click at [446, 55] on button "save" at bounding box center [448, 46] width 20 height 20
click at [1041, 39] on icon "pages" at bounding box center [1045, 46] width 19 height 19
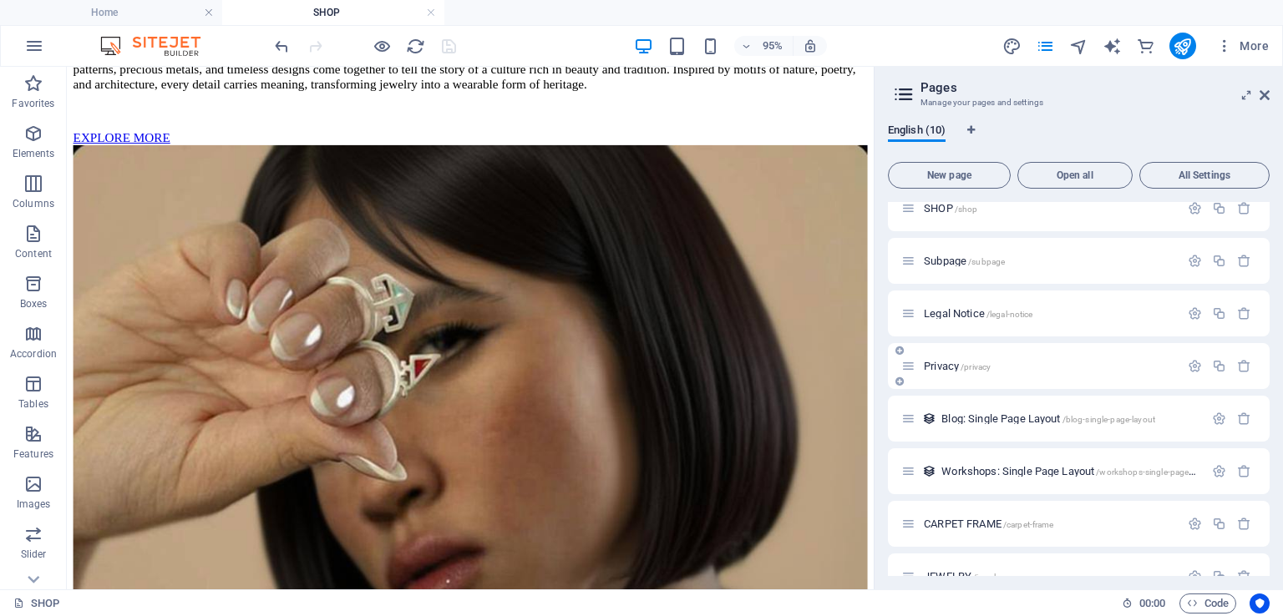
scroll to position [152, 0]
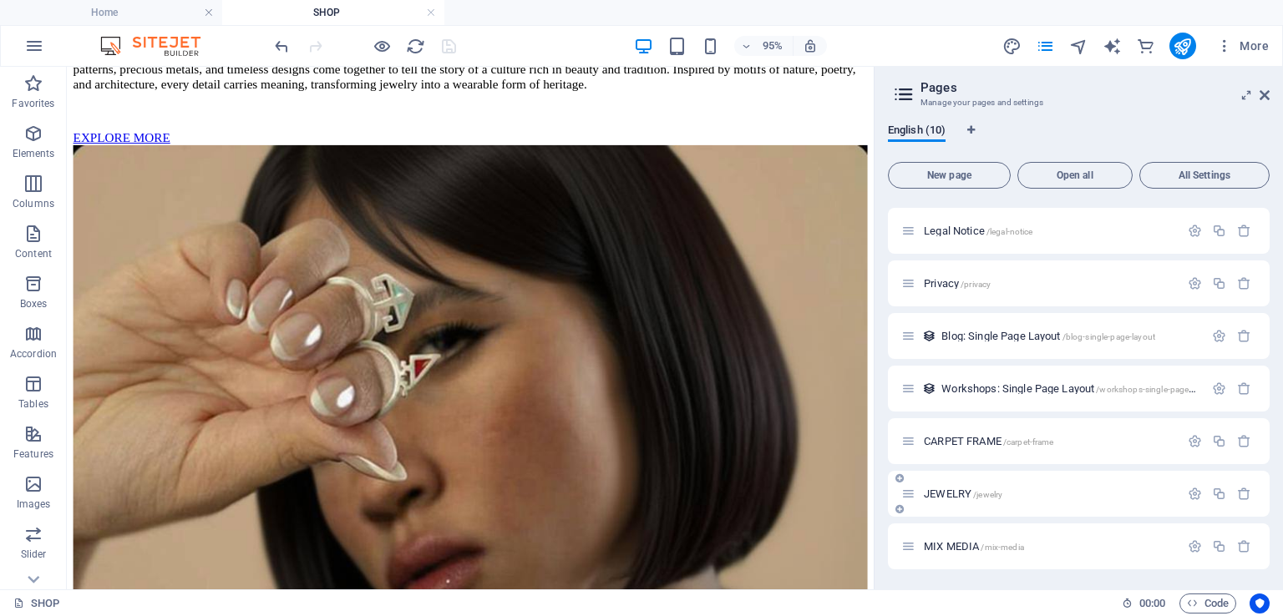
click at [952, 503] on div "JEWELRY /jewelry" at bounding box center [1079, 494] width 382 height 46
click at [950, 492] on span "JEWELRY /jewelry" at bounding box center [963, 494] width 79 height 13
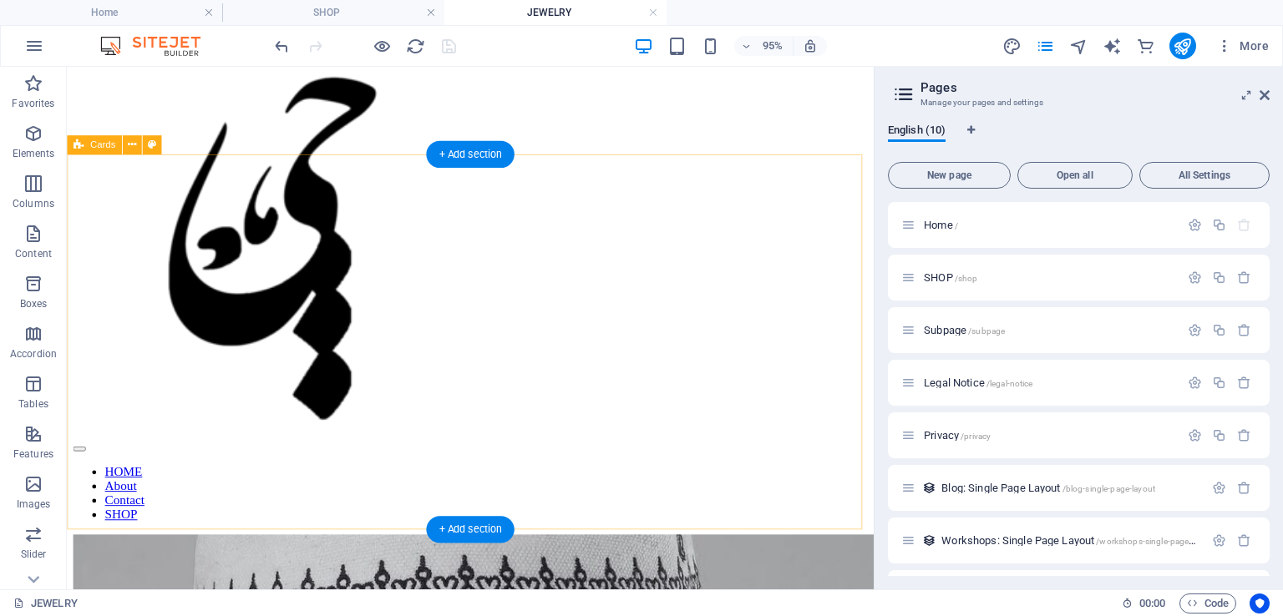
scroll to position [0, 0]
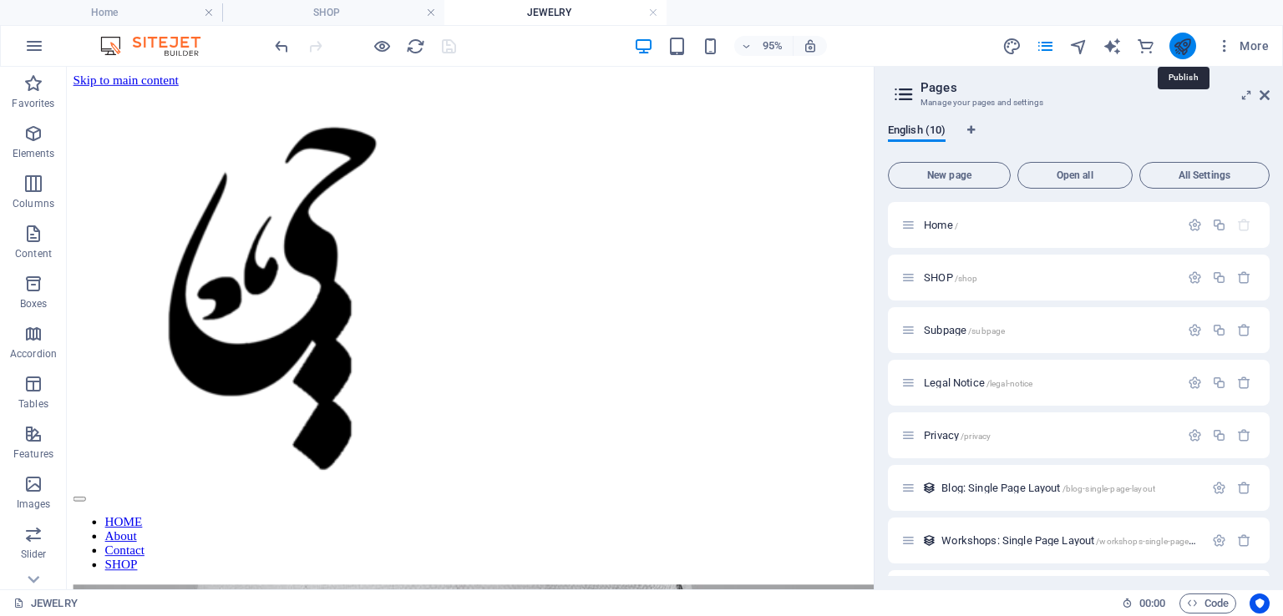
click at [1183, 41] on icon "publish" at bounding box center [1182, 46] width 19 height 19
